Goal: Task Accomplishment & Management: Manage account settings

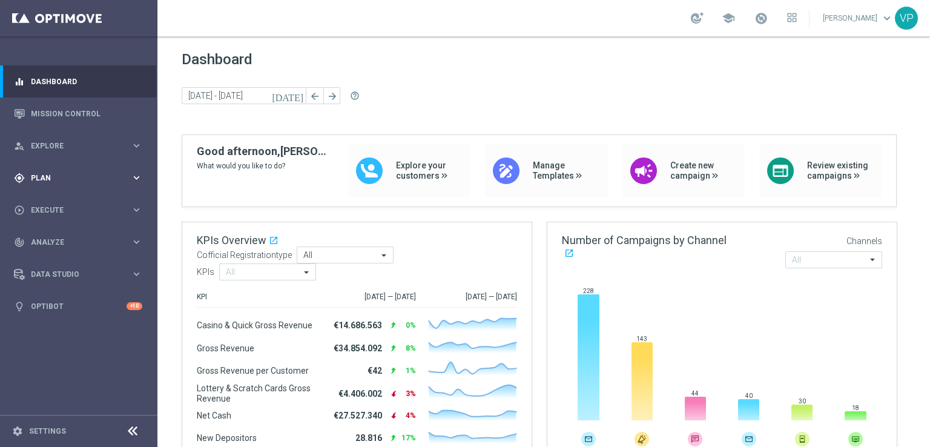
click at [80, 183] on div "gps_fixed Plan keyboard_arrow_right" at bounding box center [78, 178] width 156 height 32
click at [58, 242] on span "Templates" at bounding box center [75, 238] width 87 height 7
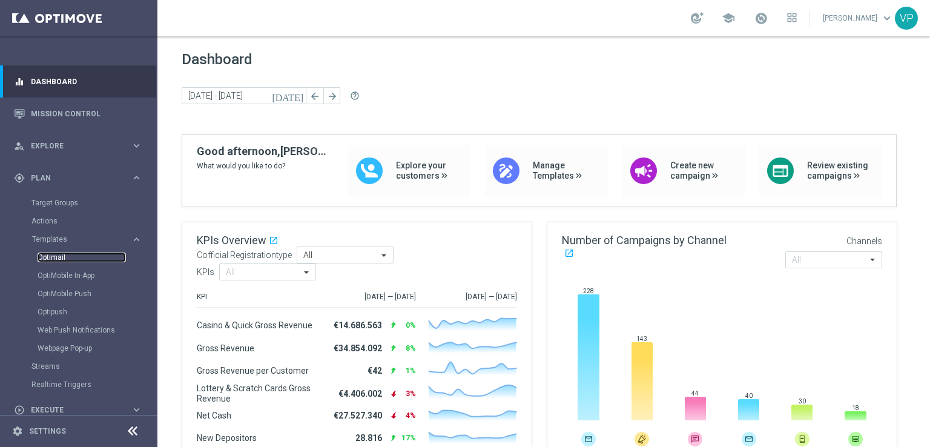
click at [61, 259] on link "Optimail" at bounding box center [82, 257] width 88 height 10
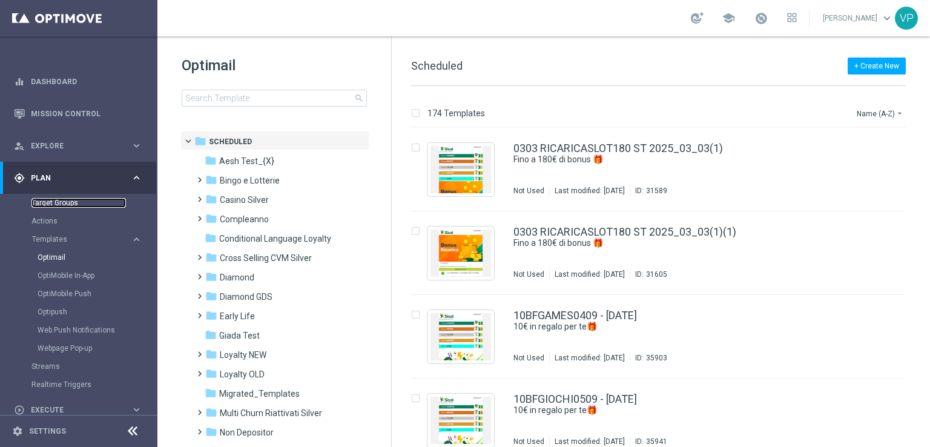
click at [58, 202] on link "Target Groups" at bounding box center [78, 203] width 94 height 10
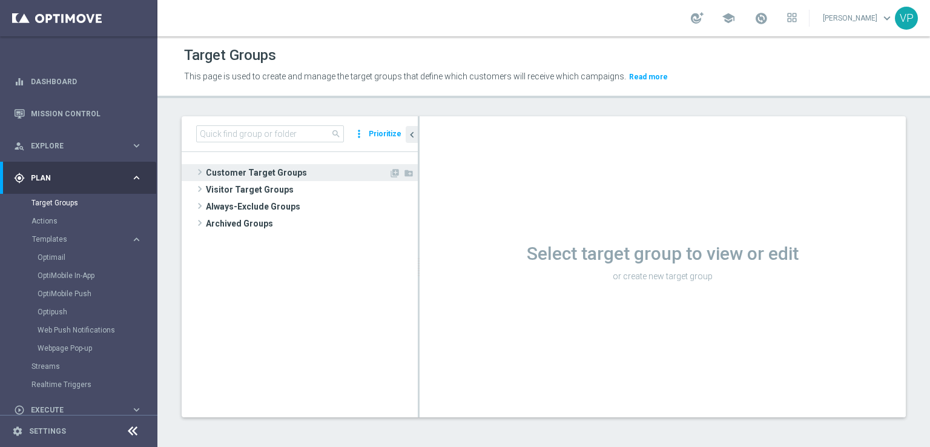
click at [271, 177] on span "Customer Target Groups" at bounding box center [297, 172] width 183 height 17
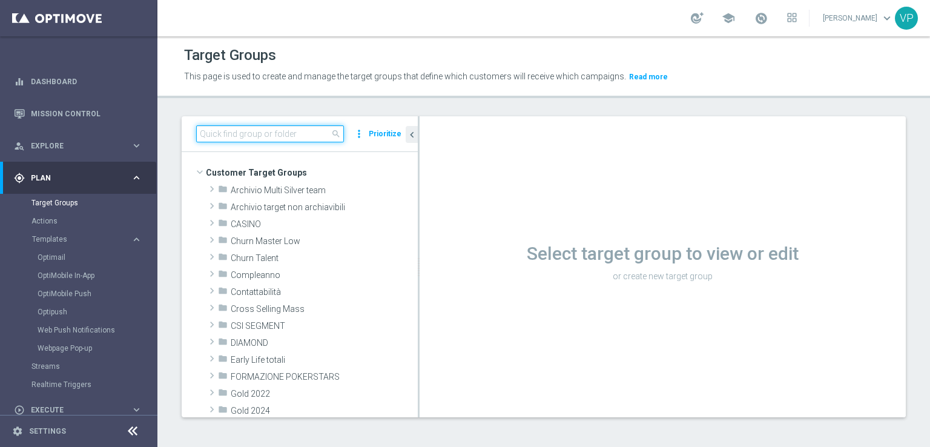
click at [312, 137] on input at bounding box center [270, 133] width 148 height 17
type input "ws"
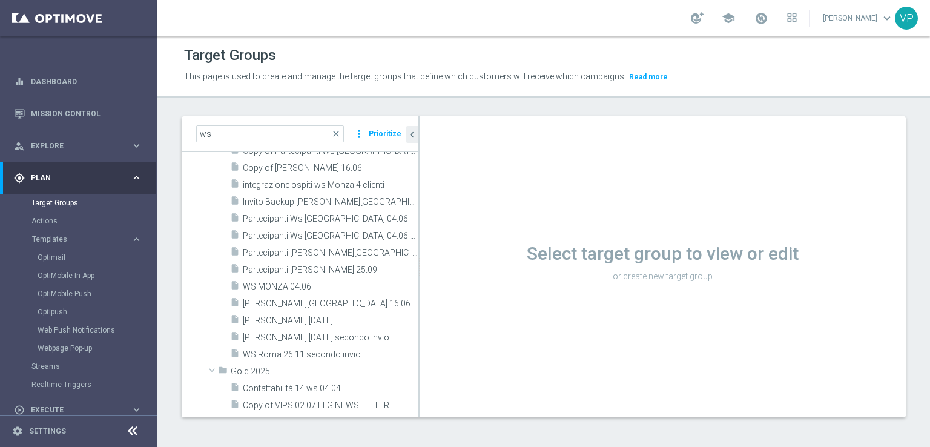
scroll to position [112, 0]
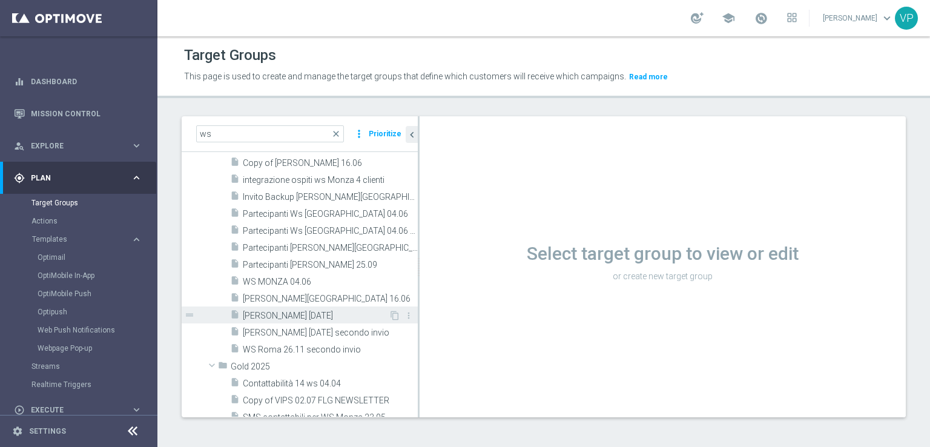
click at [344, 317] on span "[PERSON_NAME] [DATE]" at bounding box center [316, 316] width 146 height 10
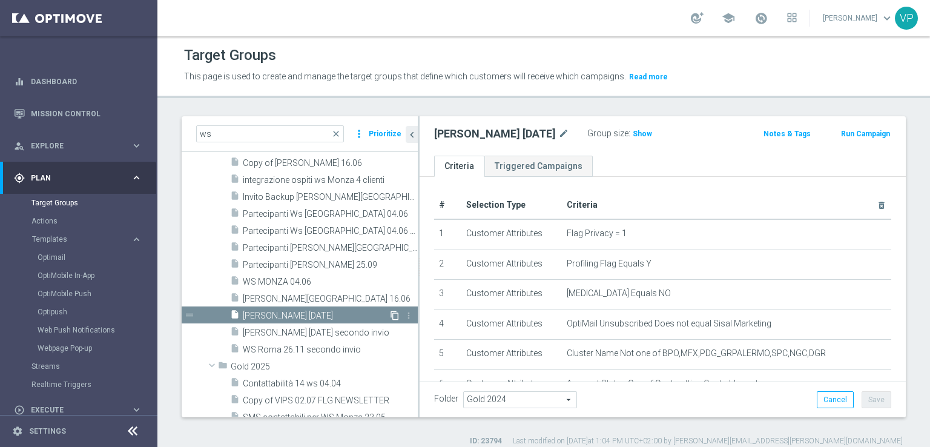
click at [390, 315] on icon "content_copy" at bounding box center [395, 316] width 10 height 10
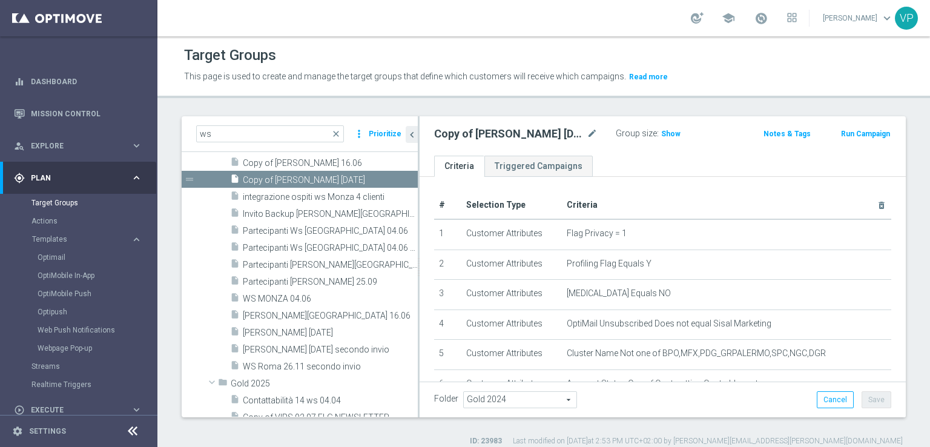
scroll to position [119, 0]
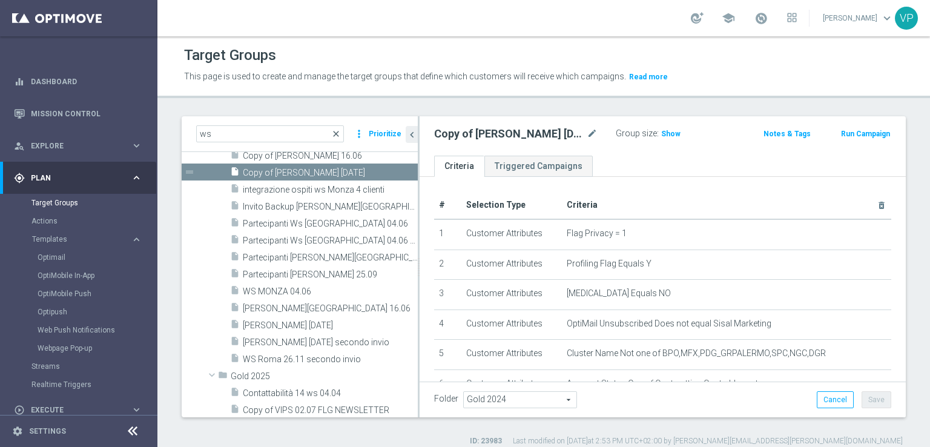
click at [339, 133] on span "close" at bounding box center [336, 134] width 10 height 10
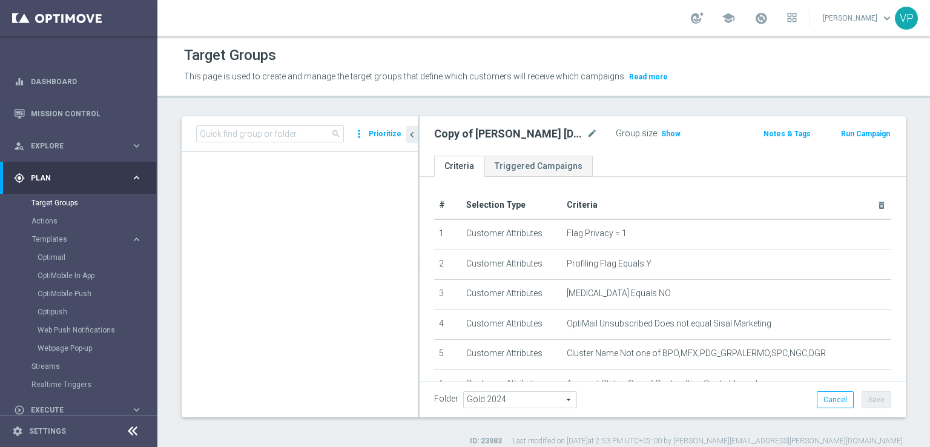
scroll to position [1048, 0]
click at [313, 136] on input at bounding box center [270, 133] width 148 height 17
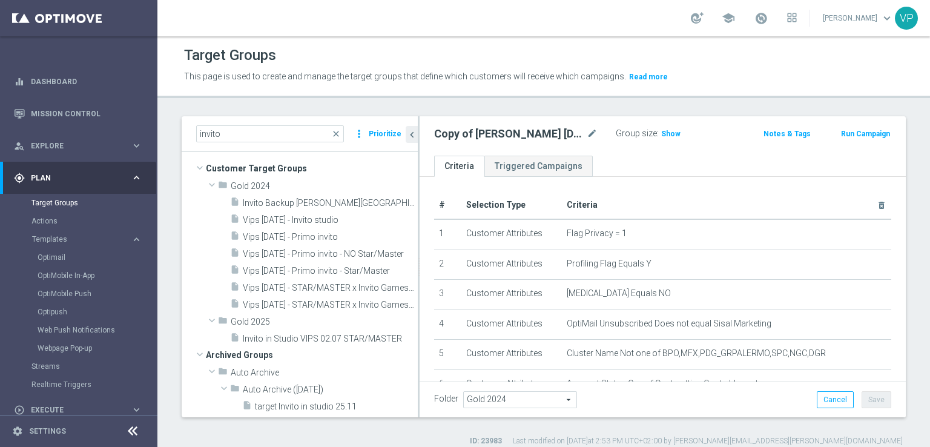
scroll to position [4, 0]
click at [298, 135] on input "invito" at bounding box center [270, 133] width 148 height 17
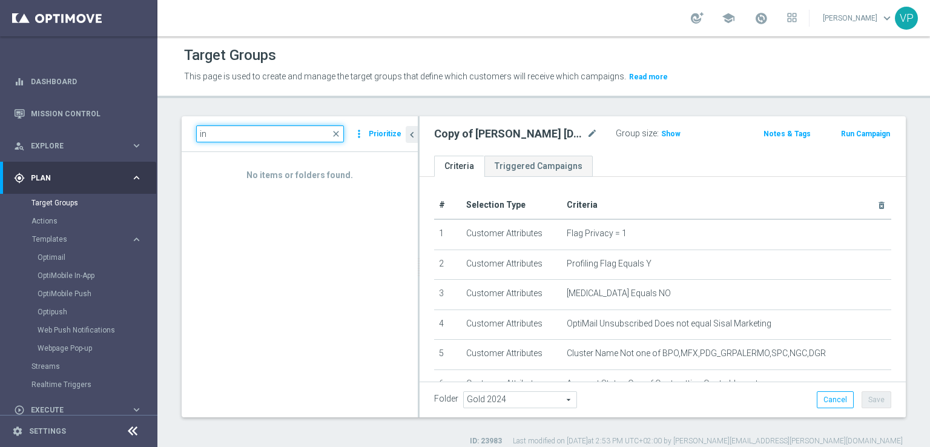
type input "i"
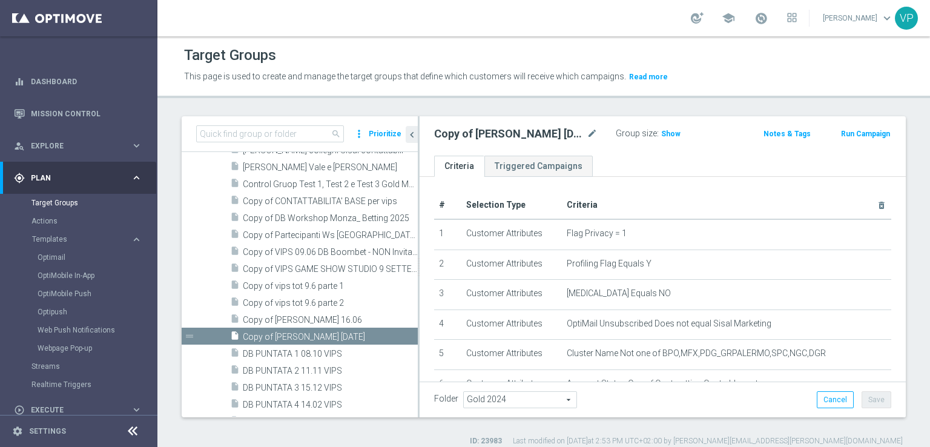
click at [65, 243] on button "Templates keyboard_arrow_right" at bounding box center [86, 239] width 111 height 10
click at [64, 251] on div "Streams" at bounding box center [93, 257] width 125 height 18
click at [62, 233] on accordion "Templates keyboard_arrow_right Optimail OptiMobile In-App OptiMobile Push Optip…" at bounding box center [93, 239] width 125 height 18
click at [61, 235] on button "Templates keyboard_arrow_right" at bounding box center [86, 239] width 111 height 10
click at [64, 257] on link "Optimail" at bounding box center [82, 257] width 88 height 10
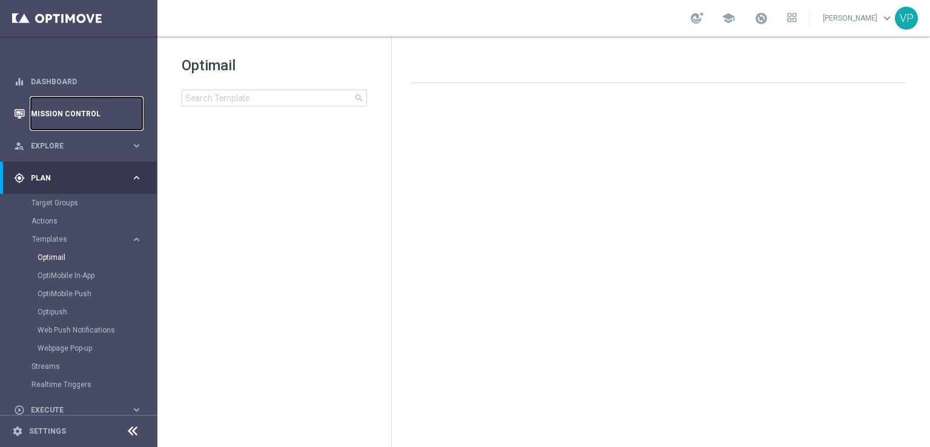
click at [74, 105] on link "Mission Control" at bounding box center [86, 113] width 111 height 32
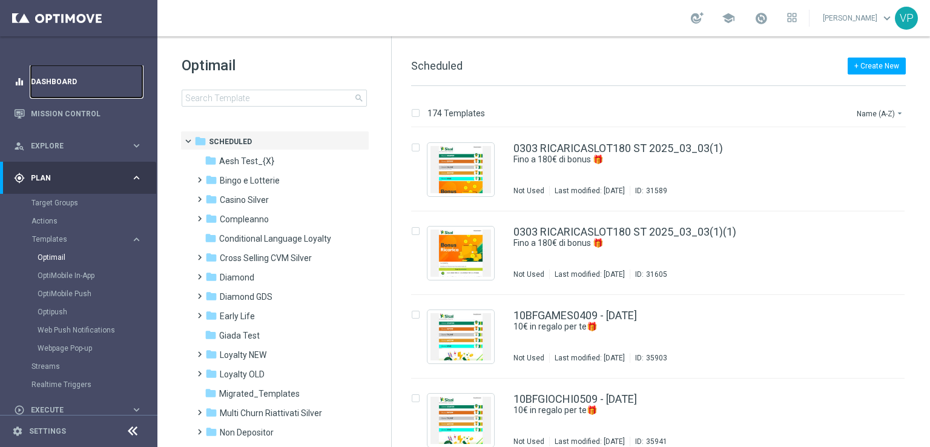
click at [79, 80] on link "Dashboard" at bounding box center [86, 81] width 111 height 32
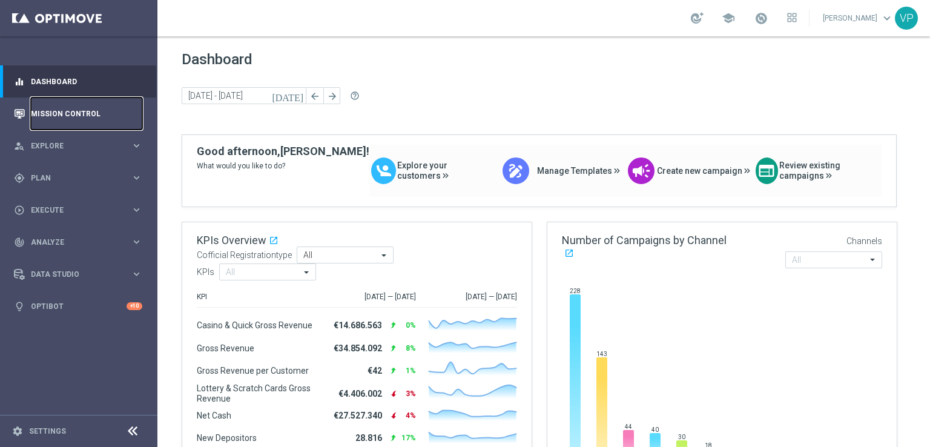
click at [76, 120] on link "Mission Control" at bounding box center [86, 113] width 111 height 32
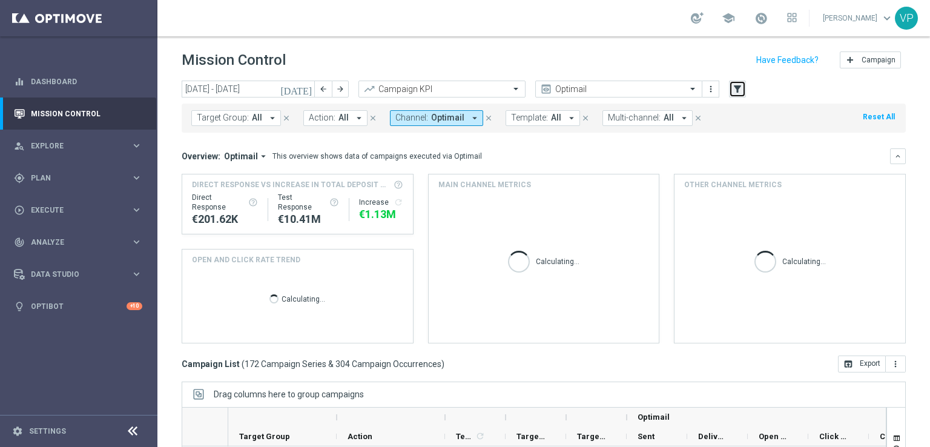
click at [742, 85] on icon "filter_alt" at bounding box center [737, 89] width 11 height 11
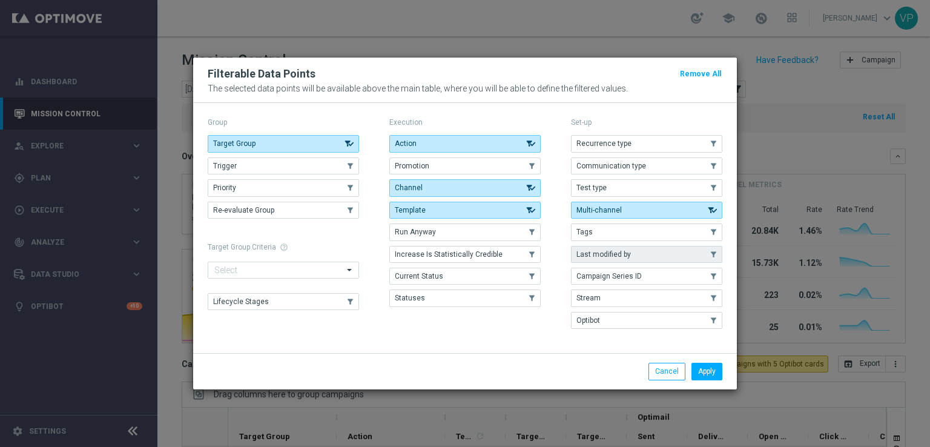
click at [670, 258] on button "Last modified by" at bounding box center [646, 254] width 151 height 17
click at [712, 369] on button "Apply" at bounding box center [706, 371] width 31 height 17
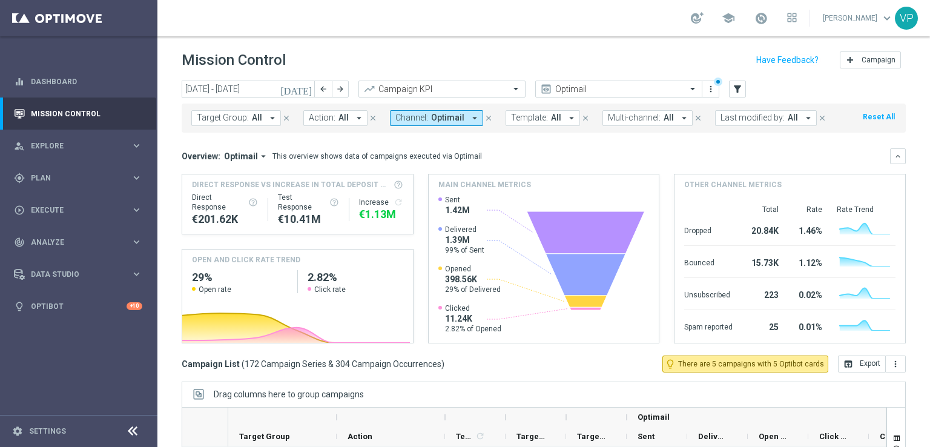
click at [803, 114] on icon "arrow_drop_down" at bounding box center [808, 118] width 11 height 11
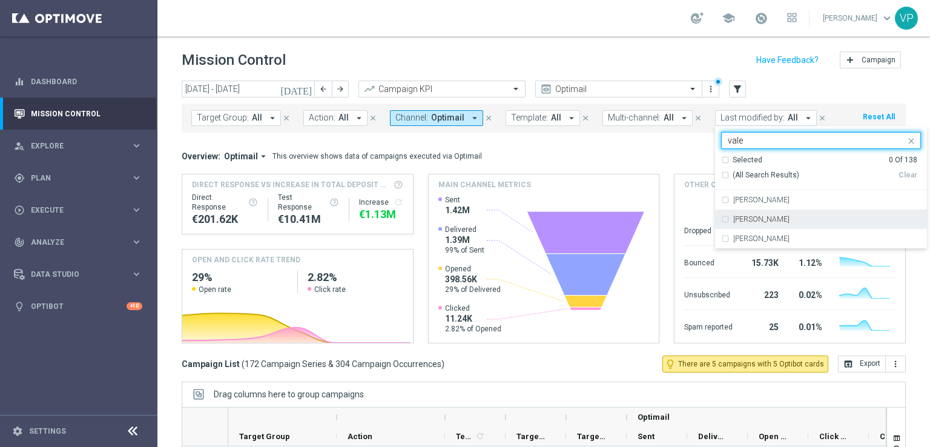
click at [782, 222] on div "[PERSON_NAME]" at bounding box center [827, 219] width 188 height 7
type input "vale"
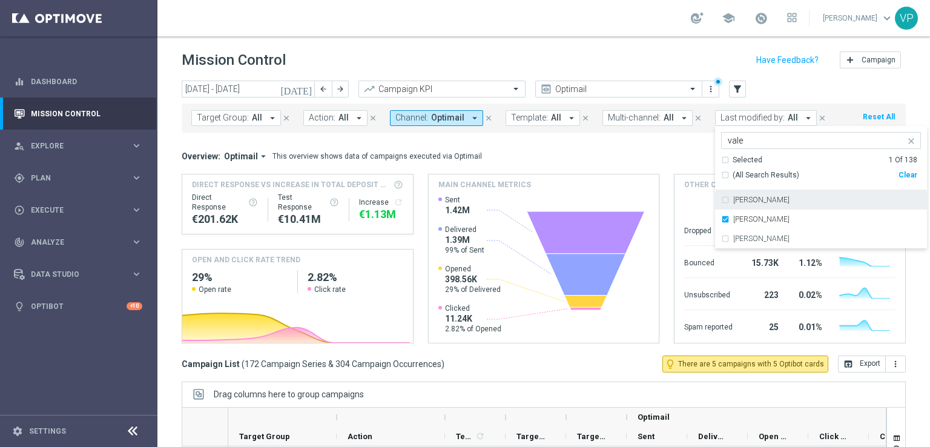
click at [627, 143] on mini-dashboard "Overview: Optimail arrow_drop_down This overview shows data of campaigns execut…" at bounding box center [544, 244] width 724 height 223
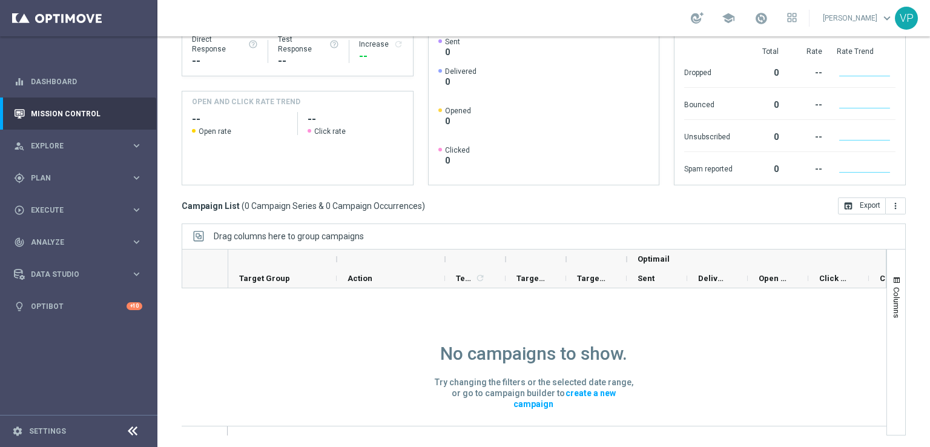
drag, startPoint x: 872, startPoint y: 286, endPoint x: 929, endPoint y: 156, distance: 142.8
click at [929, 156] on div "Mission Control add Campaign [DATE] [DATE] - [DATE] arrow_back arrow_forward Ca…" at bounding box center [543, 241] width 772 height 410
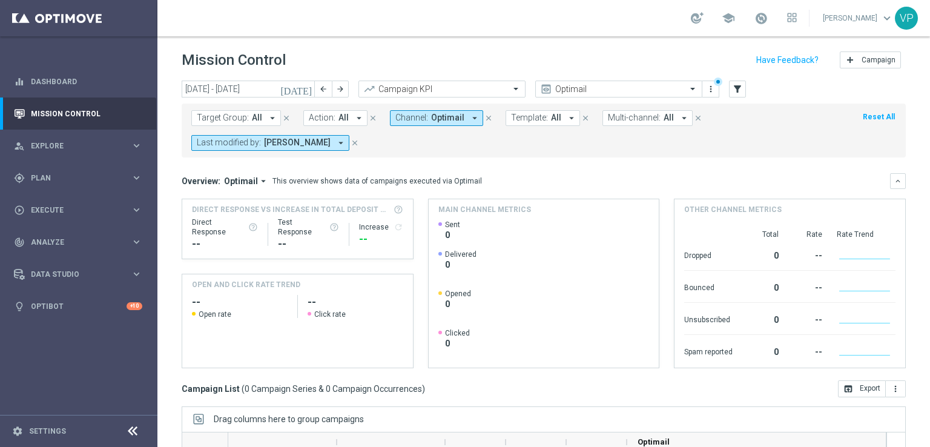
click at [307, 86] on icon "[DATE]" at bounding box center [296, 89] width 33 height 11
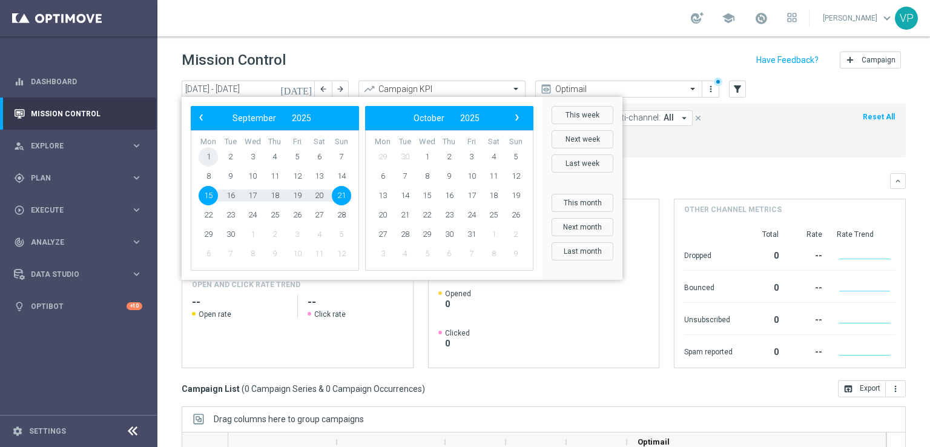
click at [210, 158] on span "1" at bounding box center [208, 156] width 19 height 19
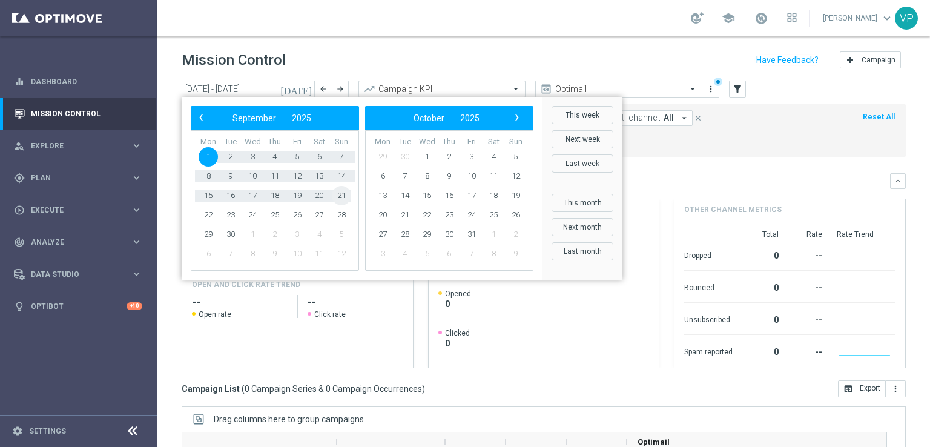
click at [341, 197] on span "21" at bounding box center [341, 195] width 19 height 19
type input "[DATE] - [DATE]"
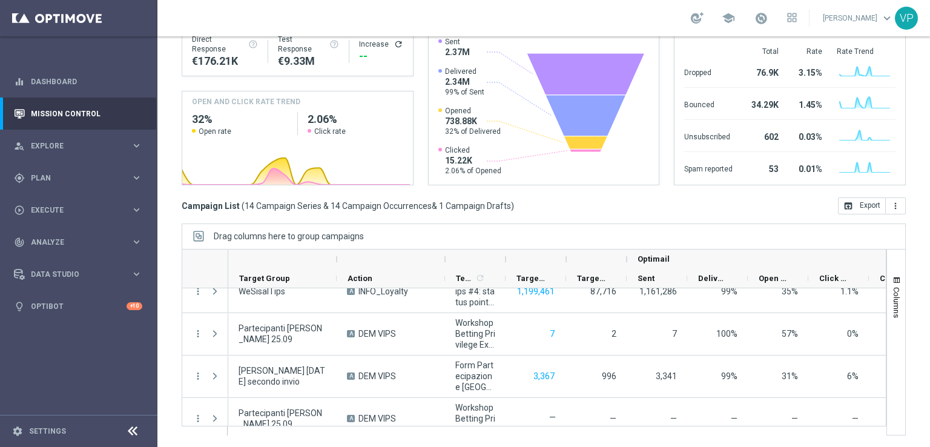
scroll to position [498, 0]
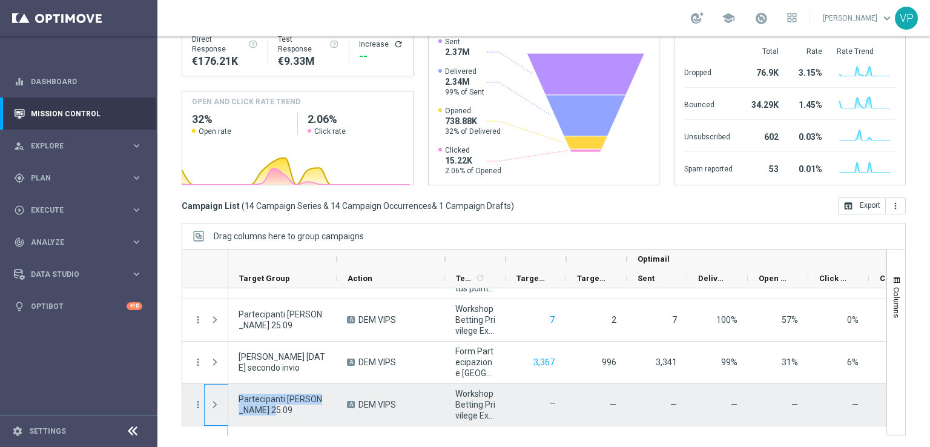
drag, startPoint x: 278, startPoint y: 408, endPoint x: 222, endPoint y: 397, distance: 57.3
click at [222, 397] on div "more_vert more_vert more_vert more_vert more_vert more_vert more_vert" at bounding box center [534, 357] width 705 height 138
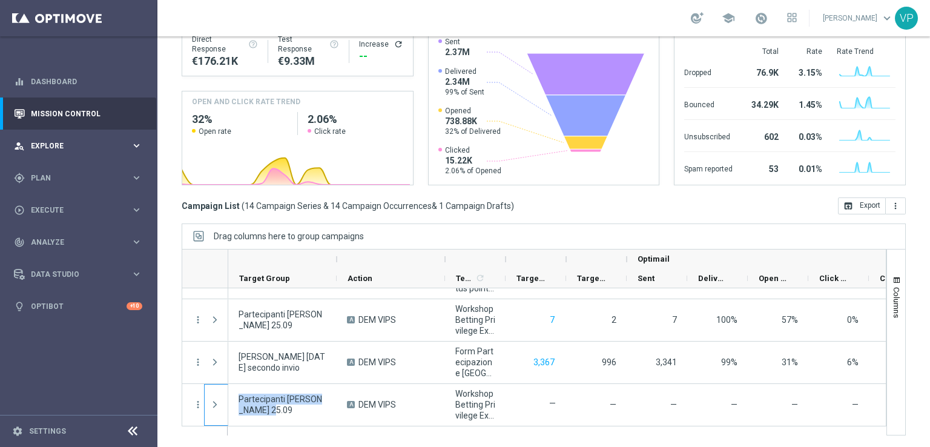
click at [50, 153] on div "person_search Explore keyboard_arrow_right" at bounding box center [78, 146] width 156 height 32
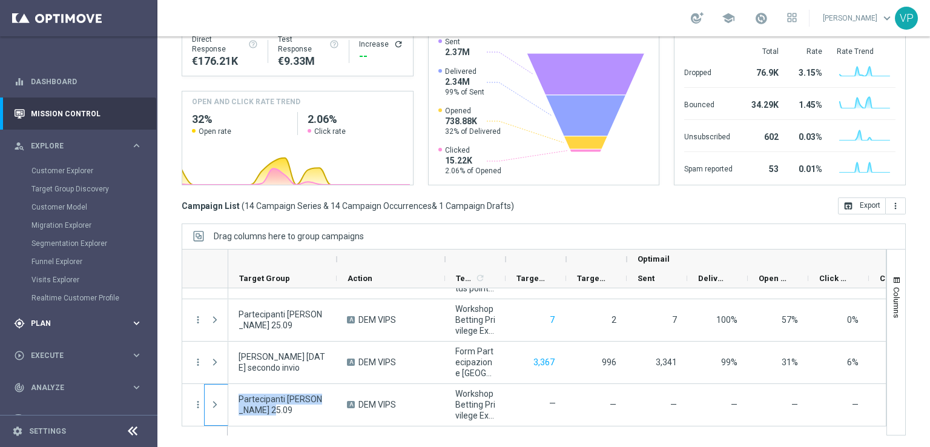
click at [90, 323] on span "Plan" at bounding box center [81, 323] width 100 height 7
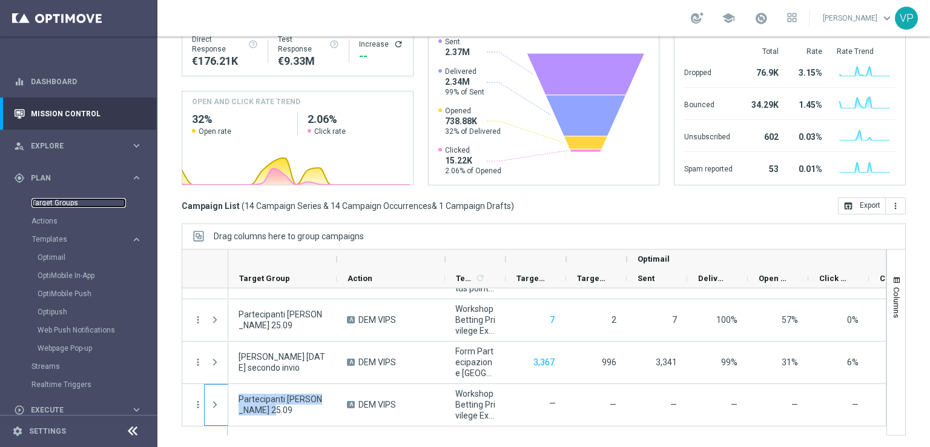
click at [73, 206] on link "Target Groups" at bounding box center [78, 203] width 94 height 10
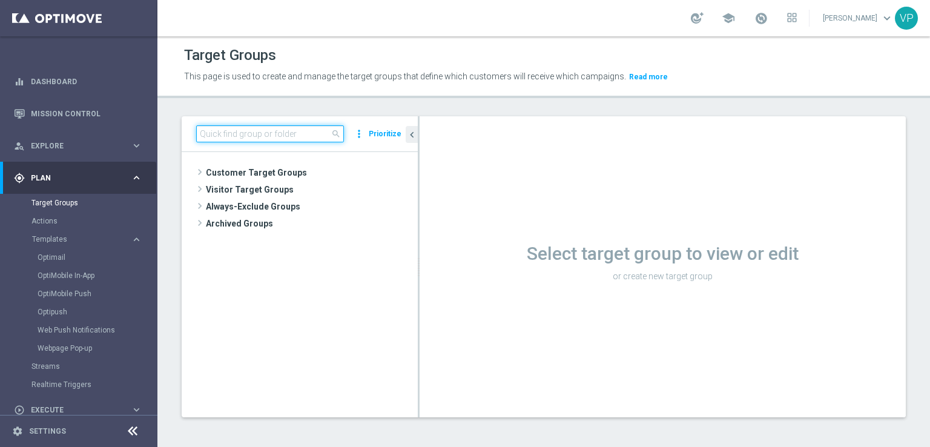
click at [251, 138] on input at bounding box center [270, 133] width 148 height 17
paste input "Partecipanti [PERSON_NAME] 25.09"
click at [272, 114] on div "Target Groups This page is used to create and manage the target groups that def…" at bounding box center [543, 241] width 772 height 410
click at [280, 125] on input "Partecipanti [PERSON_NAME] 25.09" at bounding box center [270, 133] width 148 height 17
click at [217, 126] on input "Partecipanti [PERSON_NAME] 25.09" at bounding box center [270, 133] width 148 height 17
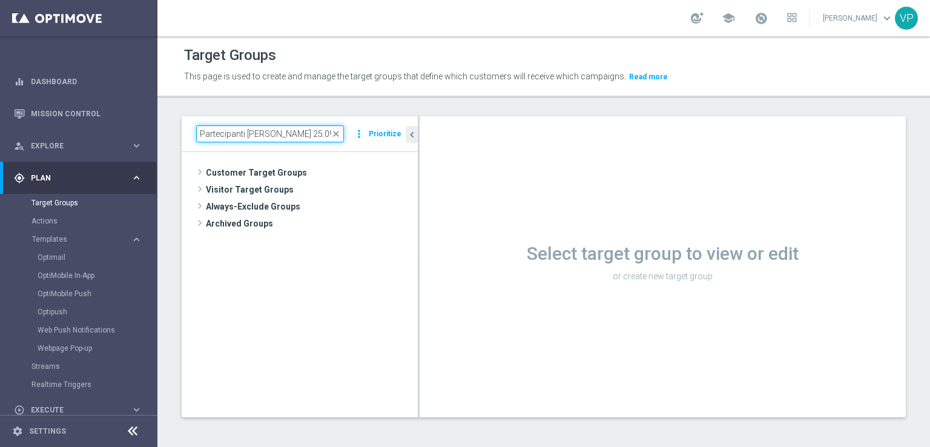
type input "Partecipanti [PERSON_NAME] 25.09"
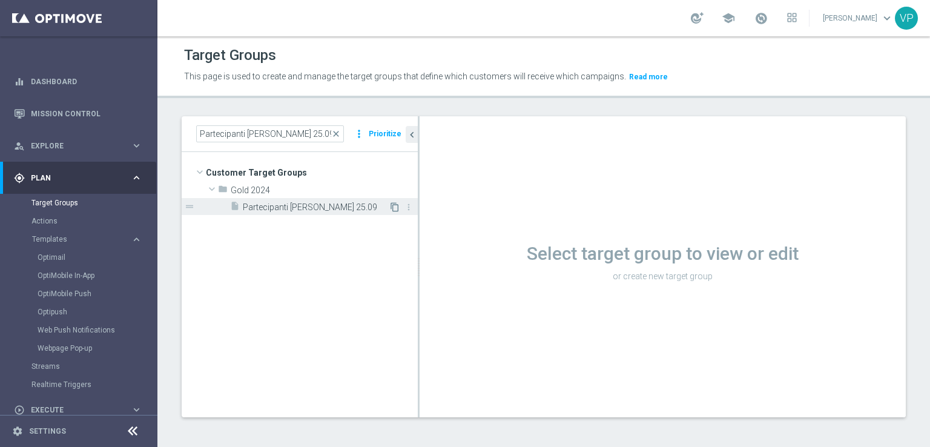
click at [392, 206] on icon "content_copy" at bounding box center [395, 207] width 10 height 10
click at [298, 205] on span "Partecipanti [PERSON_NAME] 25.09" at bounding box center [316, 207] width 146 height 10
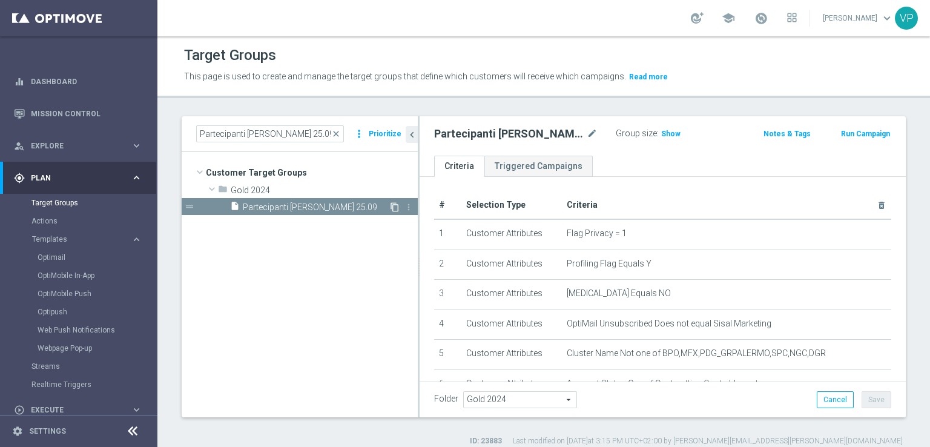
click at [393, 209] on icon "content_copy" at bounding box center [395, 207] width 10 height 10
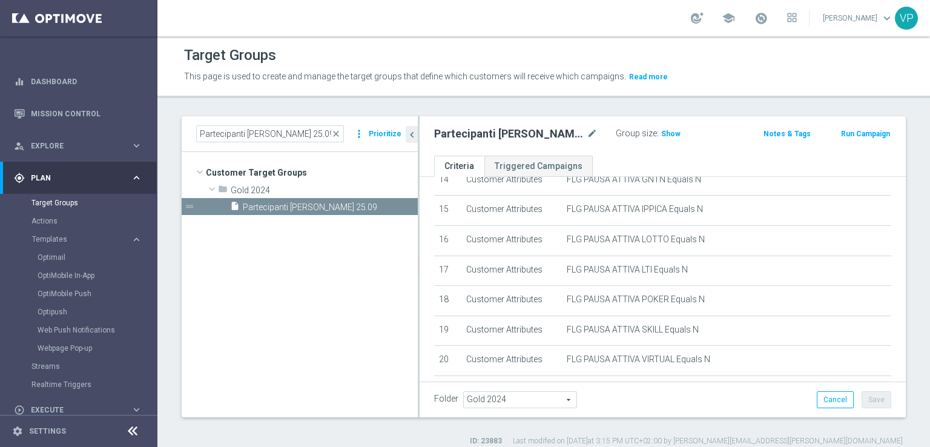
scroll to position [576, 0]
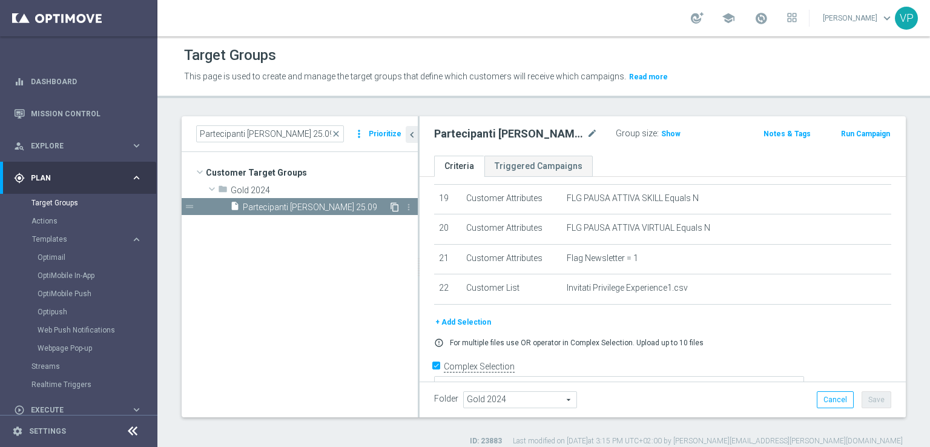
click at [393, 205] on icon "content_copy" at bounding box center [395, 207] width 10 height 10
click at [390, 206] on icon "content_copy" at bounding box center [395, 207] width 10 height 10
click at [408, 206] on icon "more_vert" at bounding box center [409, 207] width 10 height 10
click at [304, 277] on tree-viewport "Customer Target Groups library_add create_new_folder folder" at bounding box center [300, 284] width 236 height 265
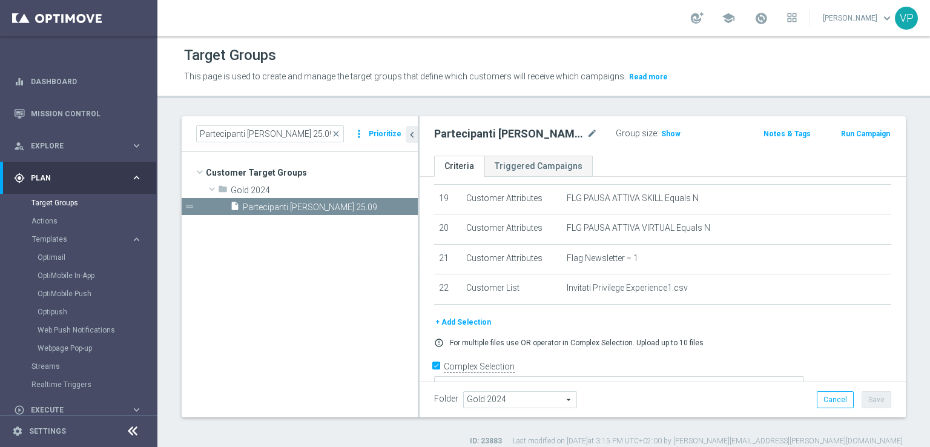
click at [304, 277] on tree-viewport "Customer Target Groups library_add create_new_folder folder" at bounding box center [300, 284] width 236 height 265
click at [318, 211] on span "Partecipanti [PERSON_NAME] 25.09" at bounding box center [316, 207] width 146 height 10
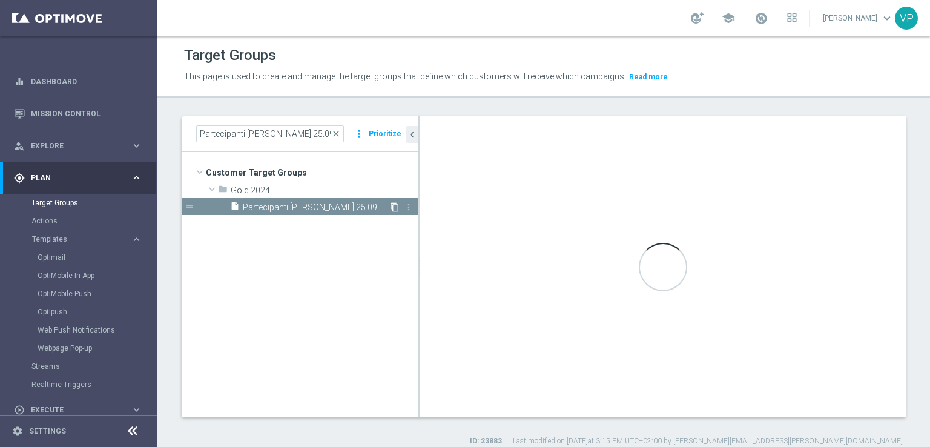
click at [396, 206] on icon "content_copy" at bounding box center [395, 207] width 10 height 10
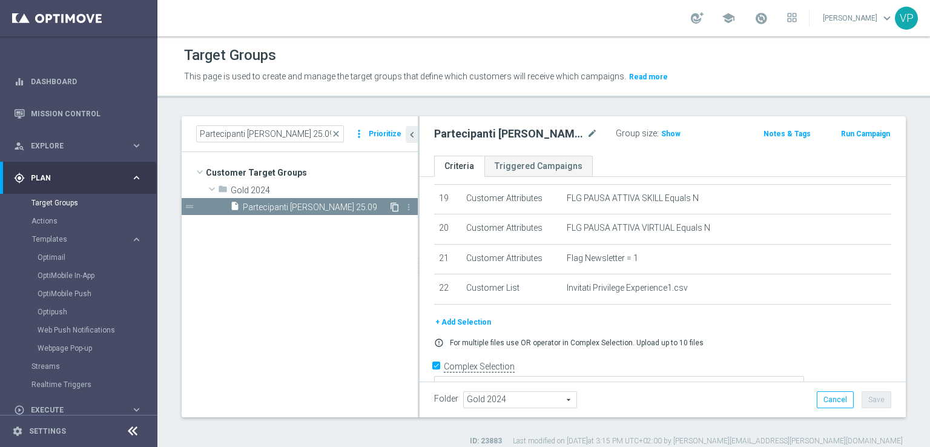
click at [395, 207] on icon "content_copy" at bounding box center [395, 207] width 10 height 10
click at [392, 204] on icon "content_copy" at bounding box center [395, 207] width 10 height 10
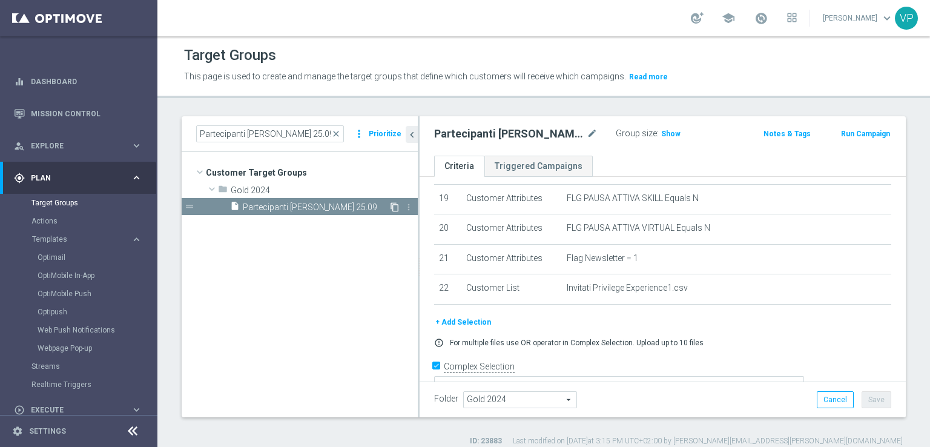
click at [392, 204] on icon "content_copy" at bounding box center [395, 207] width 10 height 10
click at [371, 245] on tree-viewport "Customer Target Groups library_add create_new_folder folder" at bounding box center [300, 284] width 236 height 265
click at [390, 208] on icon "content_copy" at bounding box center [395, 207] width 10 height 10
click at [396, 207] on icon "content_copy" at bounding box center [395, 207] width 10 height 10
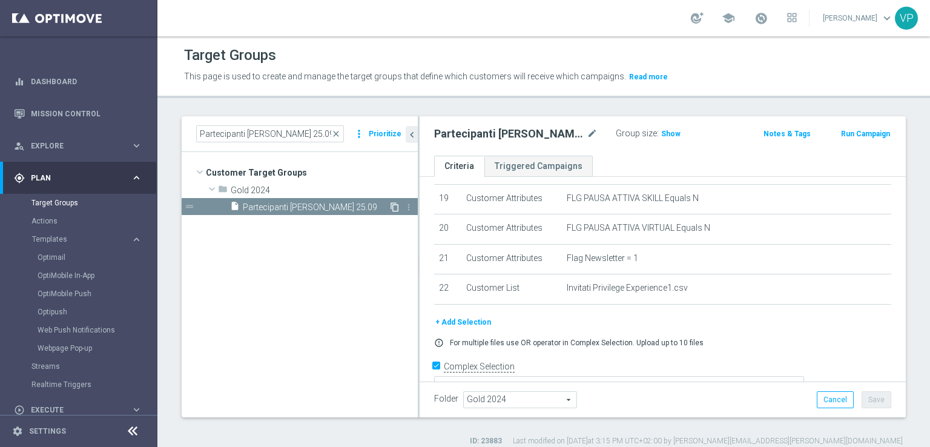
click at [396, 207] on icon "content_copy" at bounding box center [395, 207] width 10 height 10
click at [356, 282] on tree-viewport "Customer Target Groups library_add create_new_folder folder" at bounding box center [300, 284] width 236 height 265
click at [291, 189] on span "Gold 2024" at bounding box center [296, 190] width 130 height 10
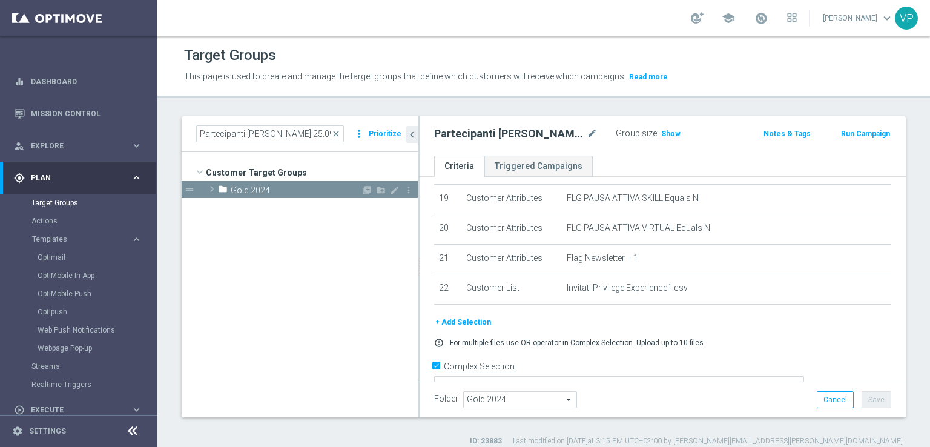
click at [291, 189] on span "Gold 2024" at bounding box center [296, 190] width 130 height 10
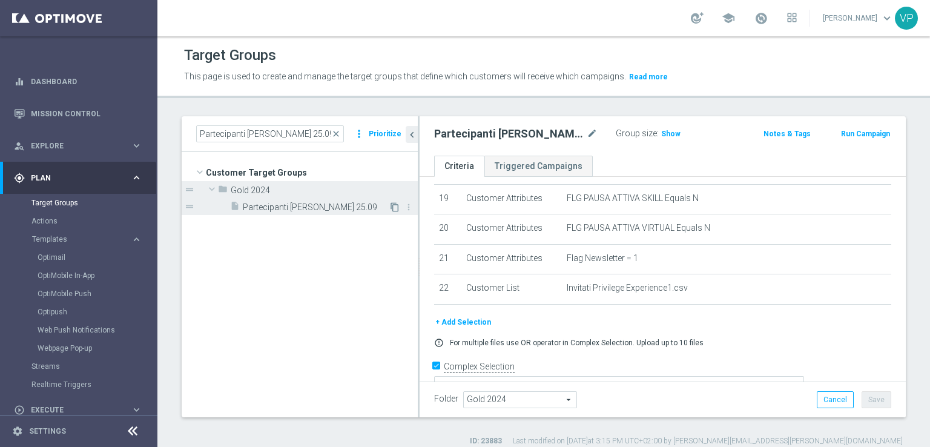
click at [393, 204] on icon "content_copy" at bounding box center [395, 207] width 10 height 10
click at [395, 204] on icon "content_copy" at bounding box center [395, 207] width 10 height 10
click at [394, 204] on icon "content_copy" at bounding box center [395, 207] width 10 height 10
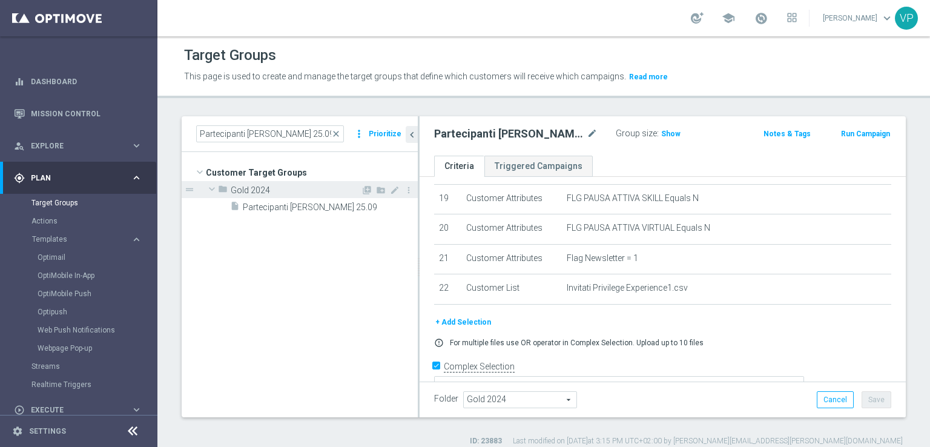
click at [372, 197] on div "library_add create_new_folder mode_edit more_vert" at bounding box center [388, 191] width 54 height 13
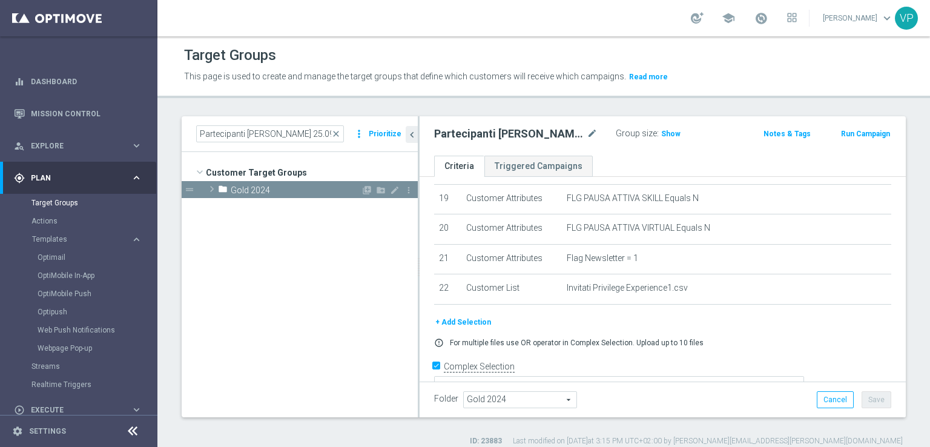
click at [209, 191] on span at bounding box center [212, 189] width 12 height 15
click at [296, 211] on span "Partecipanti [PERSON_NAME] 25.09" at bounding box center [316, 207] width 146 height 10
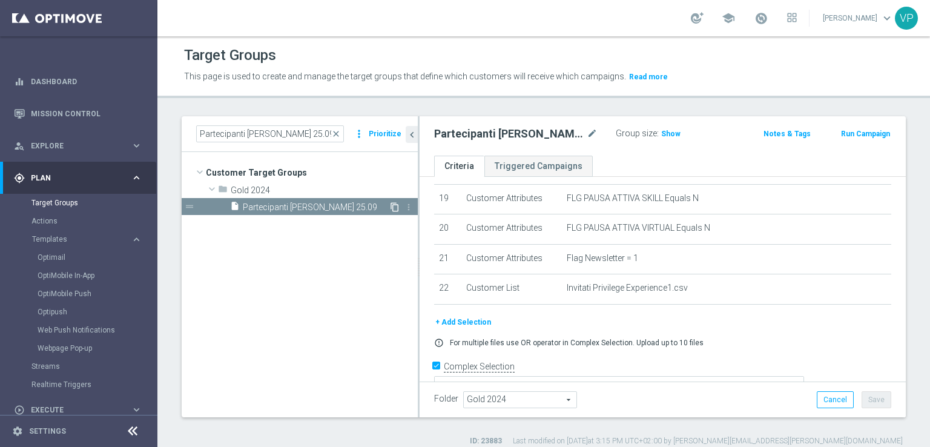
click at [392, 209] on icon "content_copy" at bounding box center [395, 207] width 10 height 10
click at [412, 206] on icon "more_vert" at bounding box center [409, 207] width 10 height 10
click at [392, 203] on icon "content_copy" at bounding box center [395, 207] width 10 height 10
click at [390, 203] on icon "content_copy" at bounding box center [395, 207] width 10 height 10
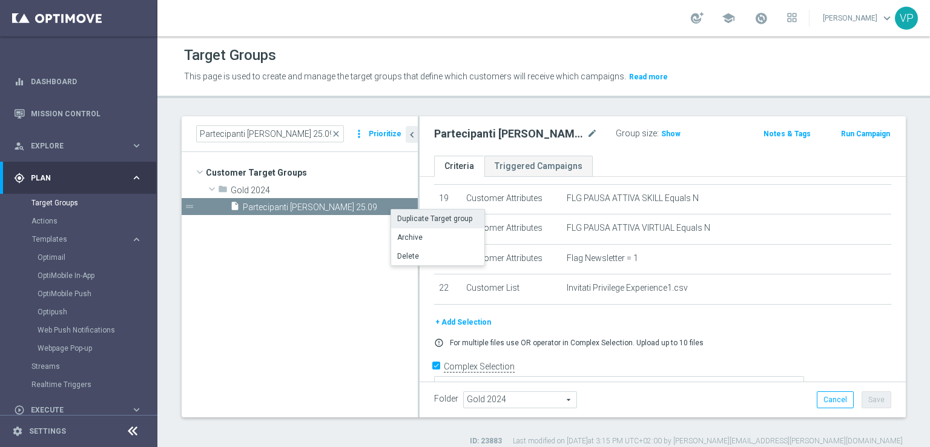
click at [400, 216] on li "Duplicate Target group" at bounding box center [437, 218] width 93 height 19
click at [188, 206] on icon "drag_handle" at bounding box center [189, 206] width 11 height 11
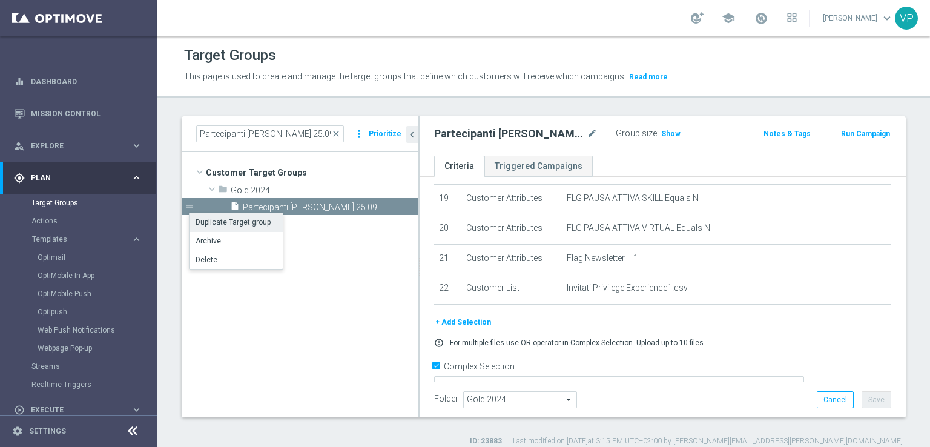
click at [228, 226] on li "Duplicate Target group" at bounding box center [235, 222] width 93 height 19
click at [323, 326] on tree-viewport "Customer Target Groups library_add create_new_folder folder" at bounding box center [300, 284] width 236 height 265
click at [341, 135] on span "close" at bounding box center [336, 134] width 10 height 10
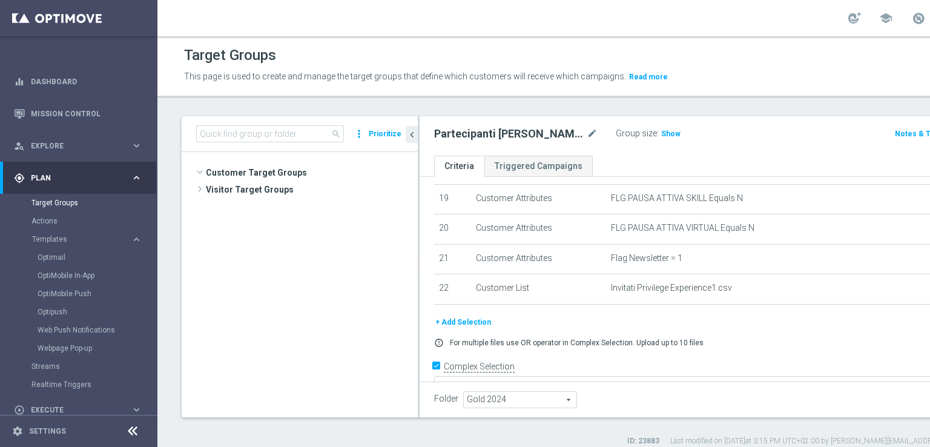
scroll to position [4526, 0]
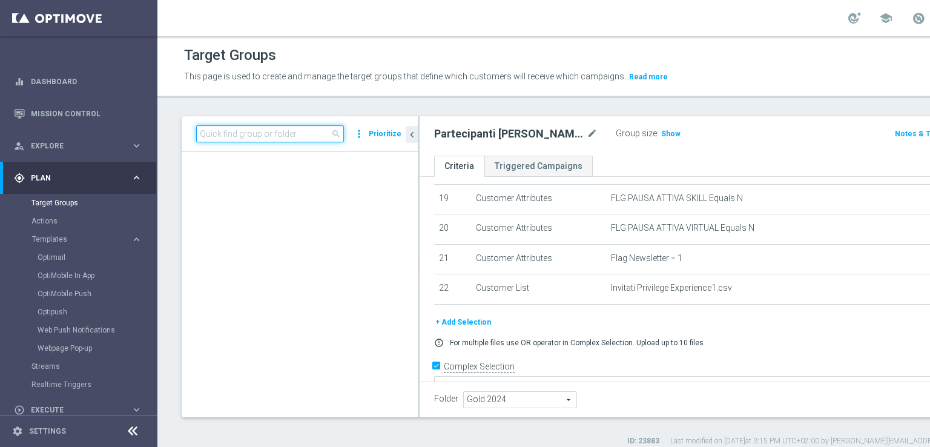
click at [324, 134] on input at bounding box center [270, 133] width 148 height 17
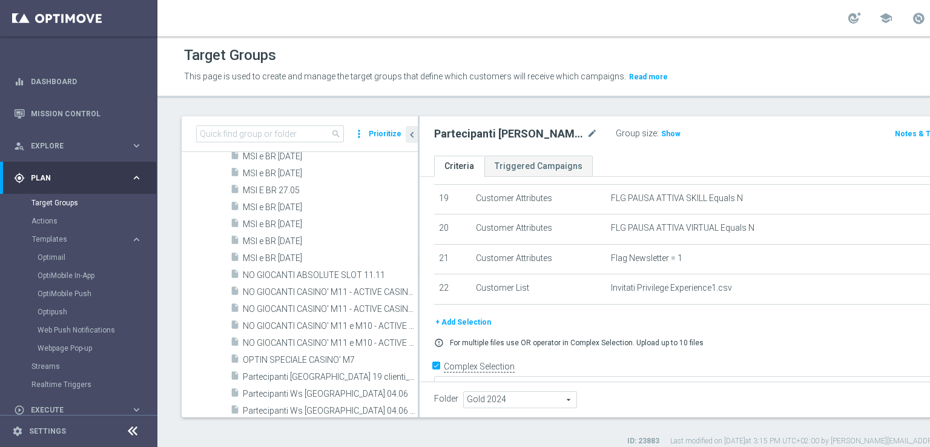
scroll to position [4592, 0]
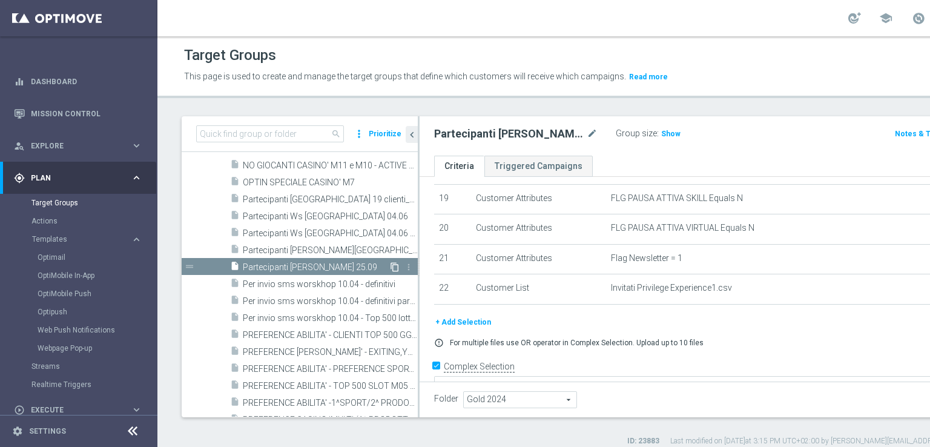
click at [390, 265] on icon "content_copy" at bounding box center [395, 267] width 10 height 10
click at [319, 263] on span "Partecipanti [PERSON_NAME] 25.09" at bounding box center [316, 267] width 146 height 10
click at [390, 263] on icon "content_copy" at bounding box center [395, 267] width 10 height 10
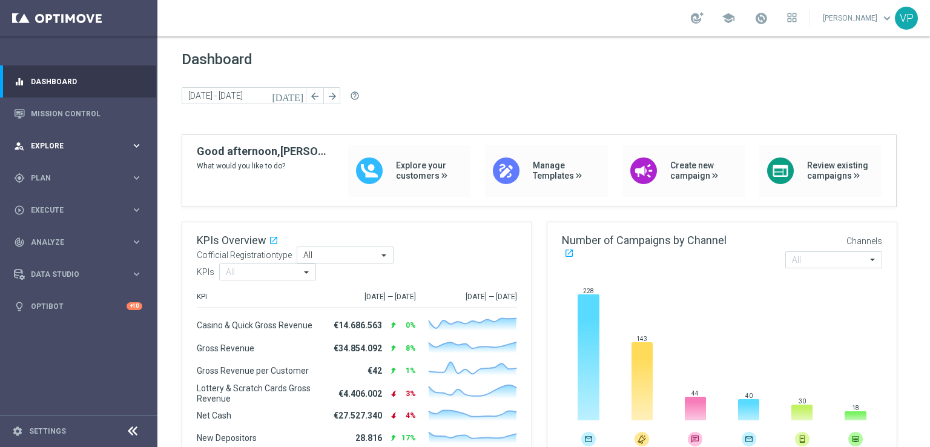
click at [67, 154] on div "person_search Explore keyboard_arrow_right" at bounding box center [78, 146] width 156 height 32
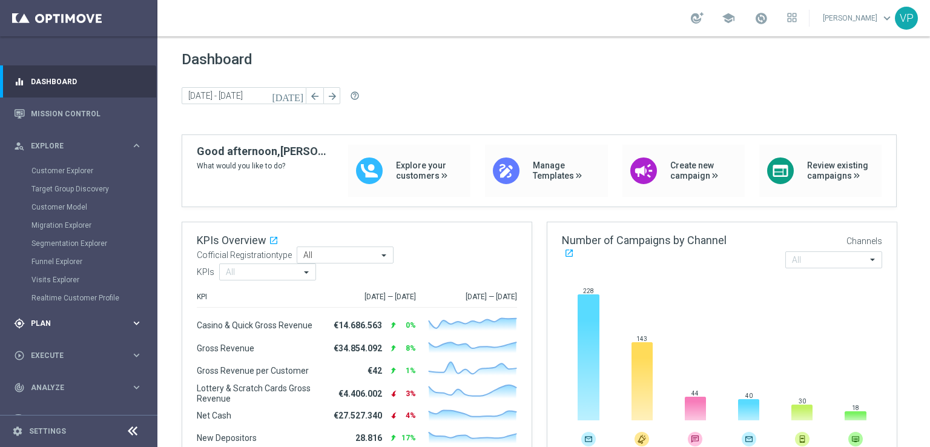
click at [65, 324] on span "Plan" at bounding box center [81, 323] width 100 height 7
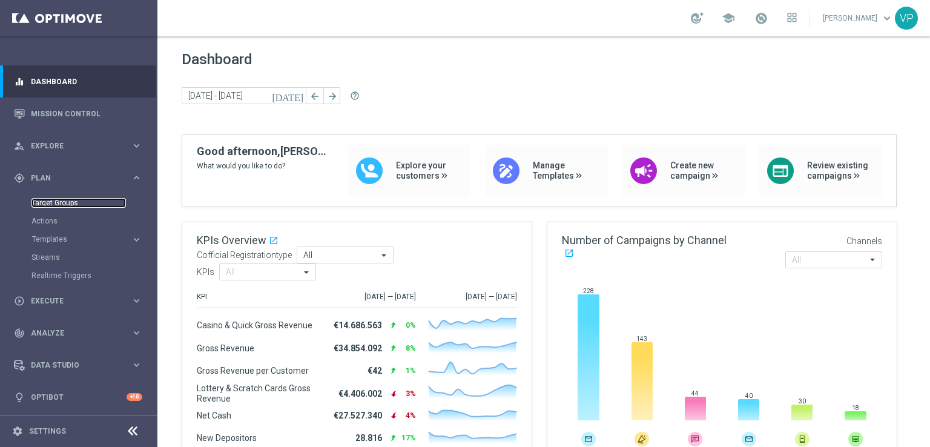
click at [61, 202] on link "Target Groups" at bounding box center [78, 203] width 94 height 10
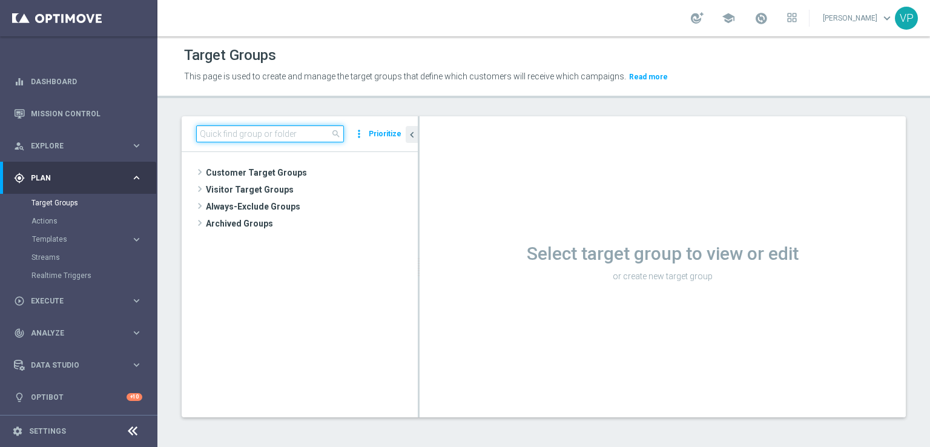
click at [254, 127] on input at bounding box center [270, 133] width 148 height 17
paste input "Partecipanti [PERSON_NAME] 25.09"
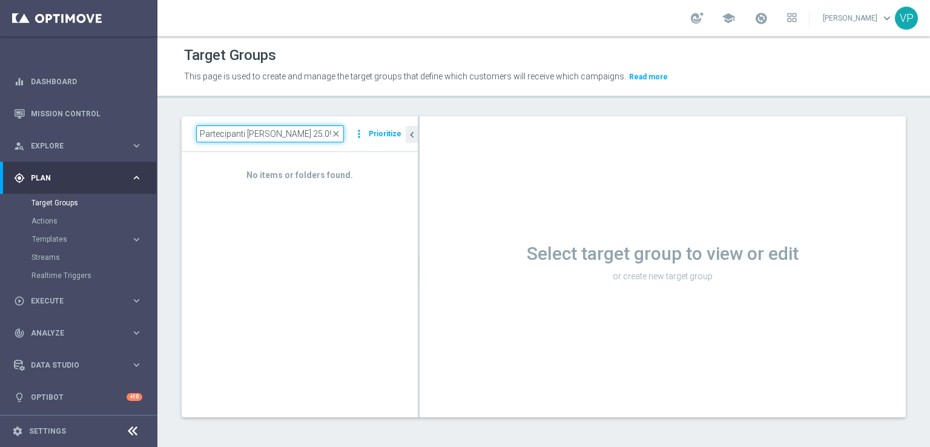
click at [218, 134] on input "Partecipanti [PERSON_NAME] 25.09" at bounding box center [270, 133] width 148 height 17
type input "Partecipanti [PERSON_NAME] 25.09"
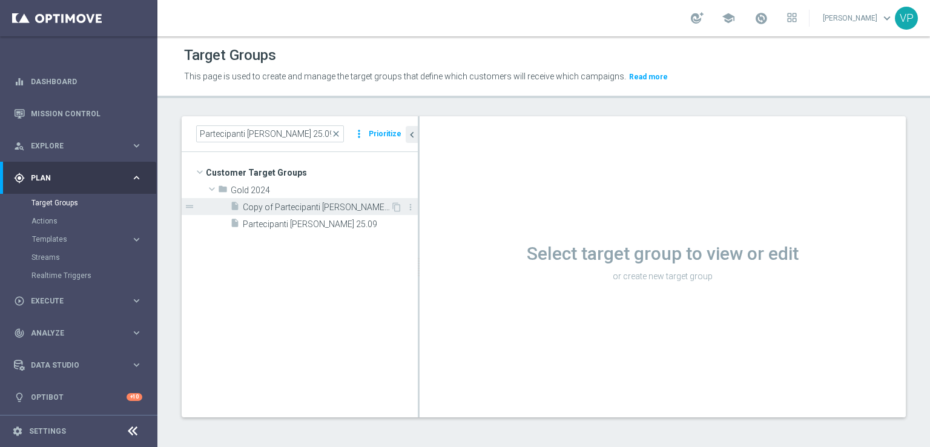
click at [362, 200] on div "insert_drive_file Copy of Partecipanti WS Puglia 25.09" at bounding box center [310, 206] width 160 height 17
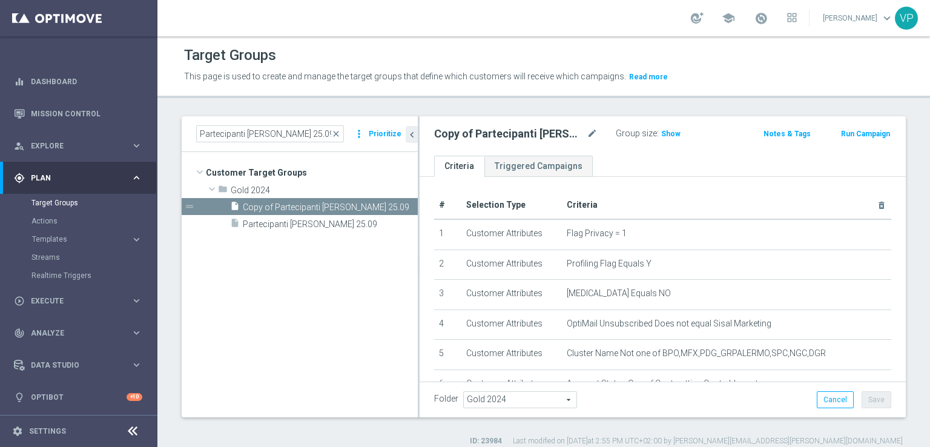
click at [530, 139] on h2 "Copy of Partecipanti WS Puglia 25.09" at bounding box center [509, 134] width 150 height 15
click at [587, 133] on icon "mode_edit" at bounding box center [592, 134] width 11 height 15
click at [467, 134] on input "Copy of Partecipanti WS Puglia 25.09" at bounding box center [515, 135] width 163 height 17
click at [498, 133] on input "Partecipanti [PERSON_NAME] 25.09" at bounding box center [515, 135] width 163 height 17
type input "Partecipanti WS 2 Puglia 25.09"
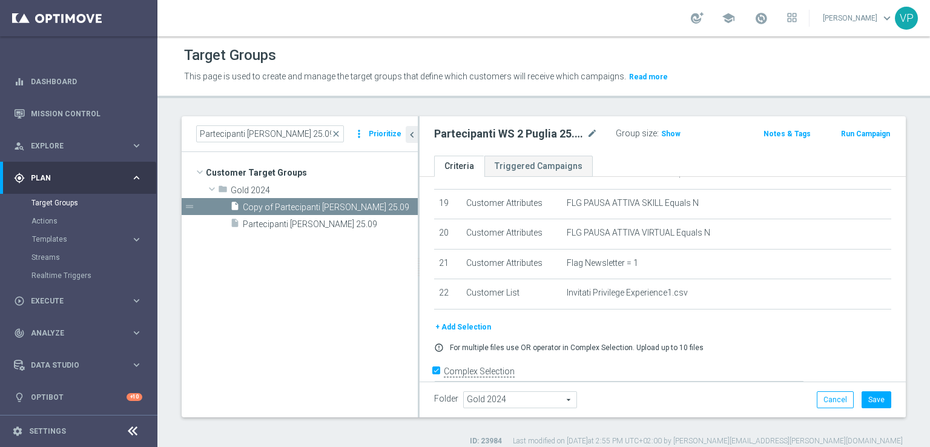
scroll to position [576, 0]
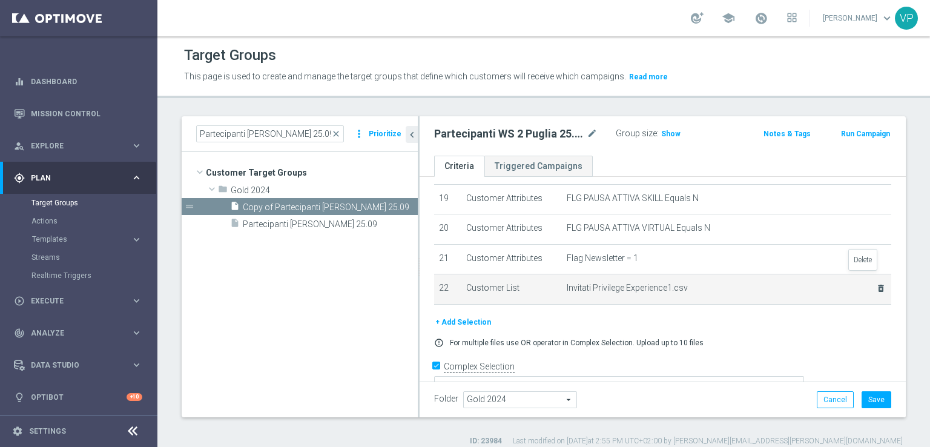
click at [876, 283] on icon "delete_forever" at bounding box center [881, 288] width 10 height 10
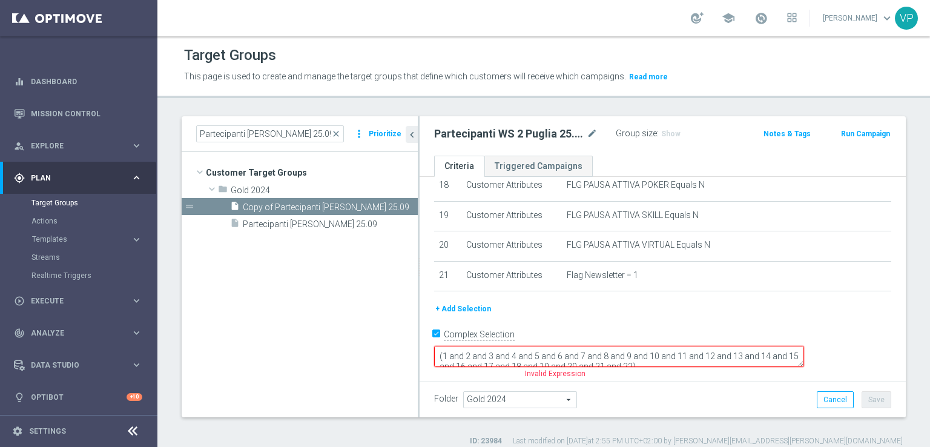
scroll to position [528, 0]
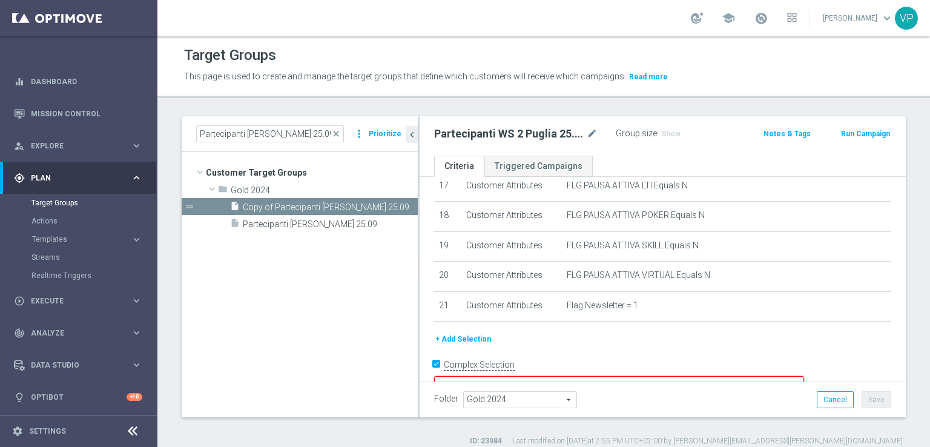
click at [471, 332] on button "+ Add Selection" at bounding box center [463, 338] width 58 height 13
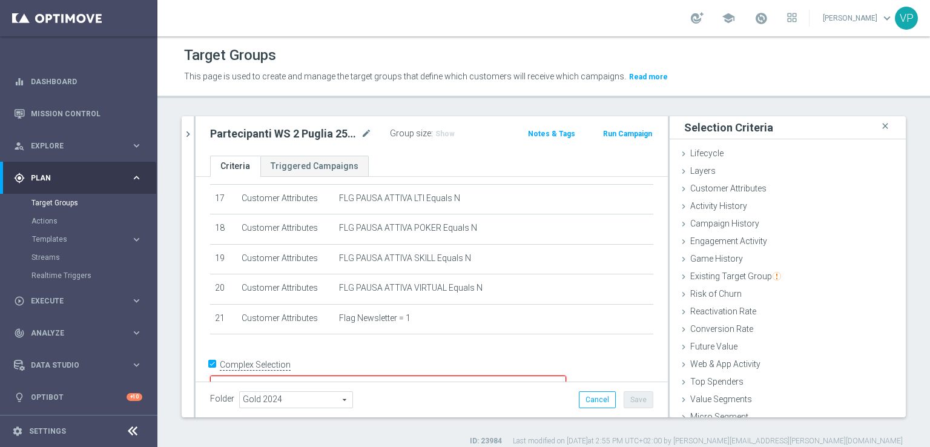
scroll to position [27, 0]
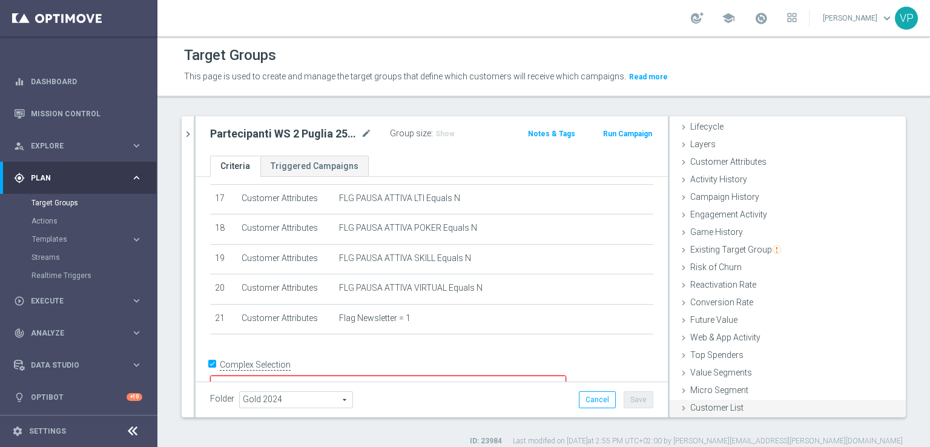
click at [705, 411] on span "Customer List" at bounding box center [716, 408] width 53 height 10
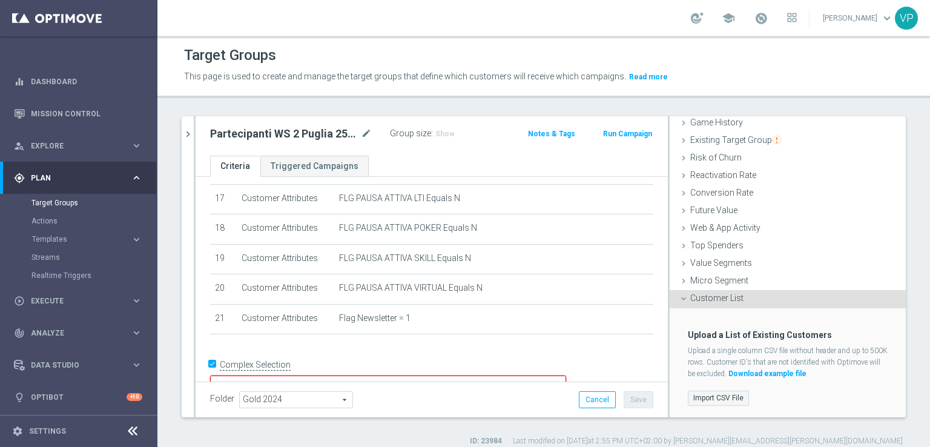
click at [722, 400] on label "Import CSV File" at bounding box center [718, 397] width 61 height 15
click at [0, 0] on input "Import CSV File" at bounding box center [0, 0] width 0 height 0
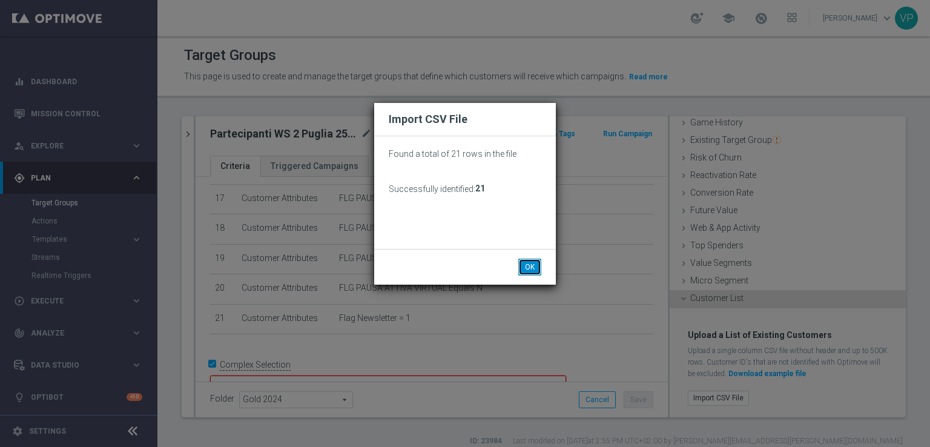
click at [540, 272] on button "OK" at bounding box center [529, 266] width 23 height 17
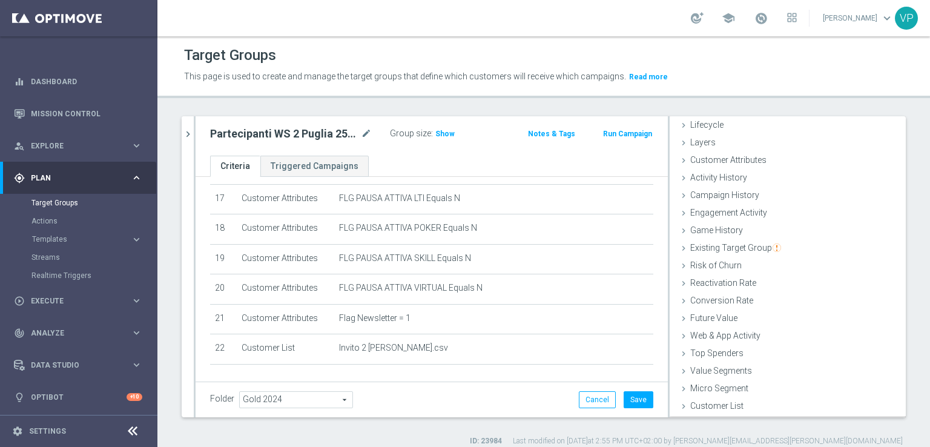
scroll to position [27, 0]
click at [435, 134] on span "Show" at bounding box center [444, 134] width 19 height 8
click at [630, 401] on button "Save" at bounding box center [639, 399] width 30 height 17
click at [363, 134] on icon "mode_edit" at bounding box center [366, 134] width 11 height 15
click at [298, 96] on header "Target Groups This page is used to create and manage the target groups that def…" at bounding box center [543, 67] width 772 height 62
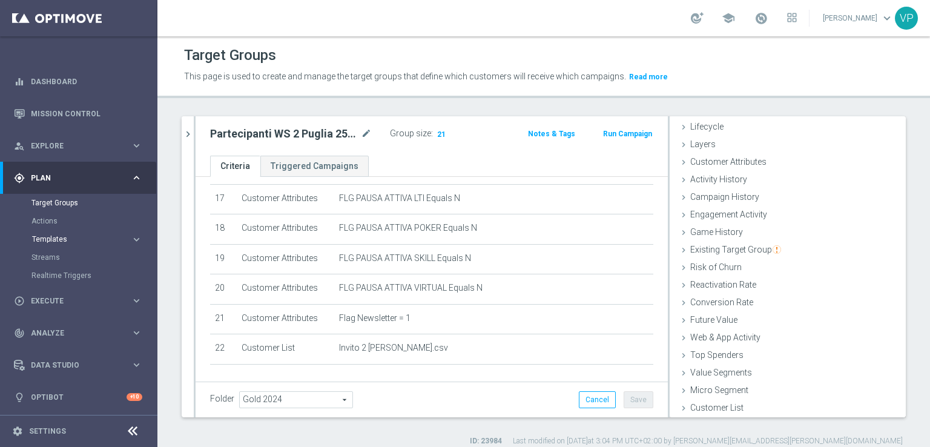
click at [46, 241] on span "Templates" at bounding box center [75, 238] width 87 height 7
drag, startPoint x: 46, startPoint y: 257, endPoint x: 146, endPoint y: 240, distance: 102.0
click at [46, 257] on link "Optimail" at bounding box center [82, 257] width 88 height 10
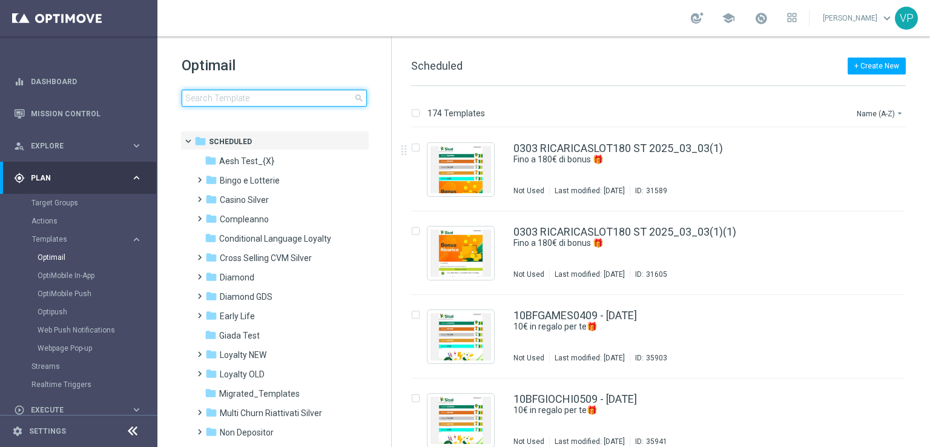
click at [288, 99] on input at bounding box center [274, 98] width 185 height 17
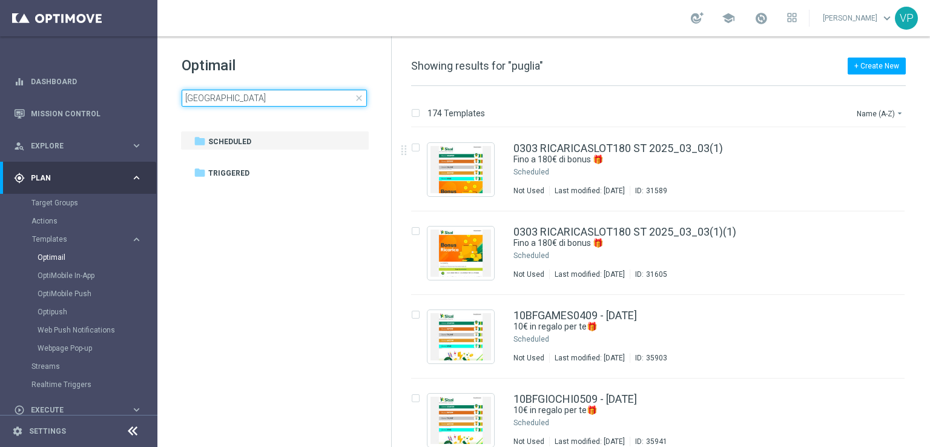
type input "puglia"
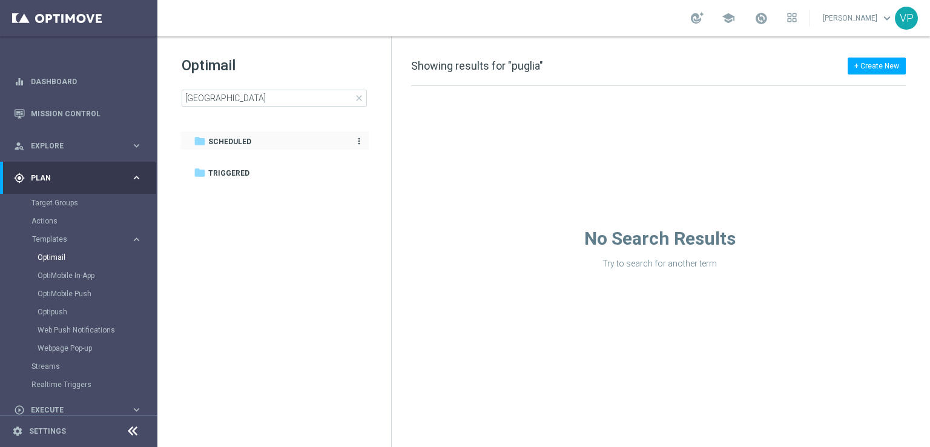
click at [224, 148] on div "folder Scheduled" at bounding box center [268, 142] width 149 height 14
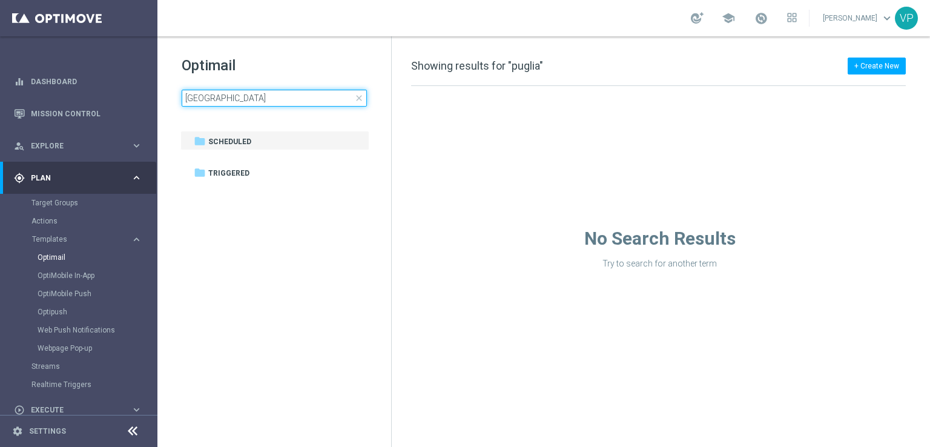
click at [222, 94] on input "puglia" at bounding box center [274, 98] width 185 height 17
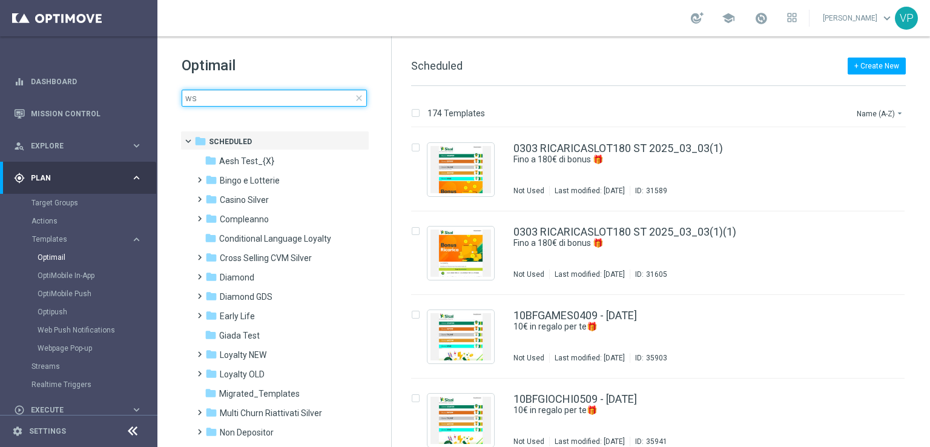
type input "ws"
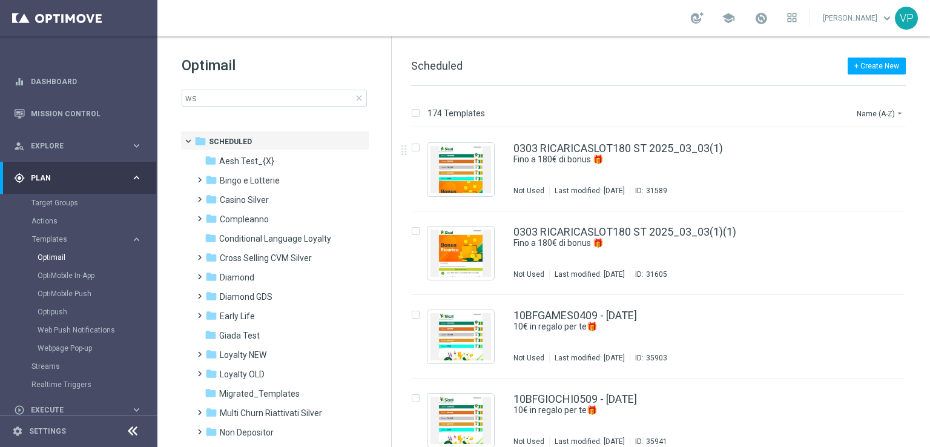
drag, startPoint x: 929, startPoint y: 157, endPoint x: 929, endPoint y: 272, distance: 115.6
click at [929, 272] on div "174 Templates Name (A-Z) arrow_drop_down Drag here to set row groups Drag here …" at bounding box center [661, 266] width 538 height 361
drag, startPoint x: 390, startPoint y: 228, endPoint x: 380, endPoint y: 322, distance: 94.4
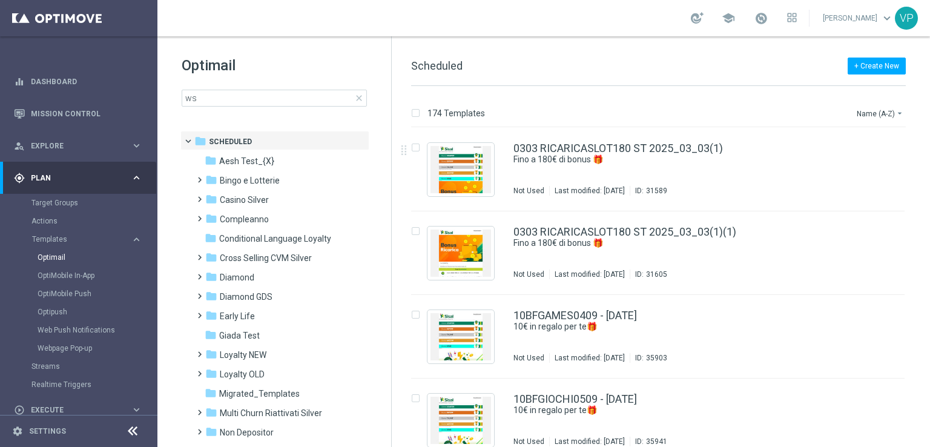
click at [380, 322] on div "Optimail ws close folder 1 Folder folder Scheduled more_vert folder Aesh Test_{…" at bounding box center [274, 241] width 234 height 410
click at [363, 96] on span "close" at bounding box center [359, 98] width 10 height 10
click at [359, 100] on span "search" at bounding box center [359, 98] width 10 height 10
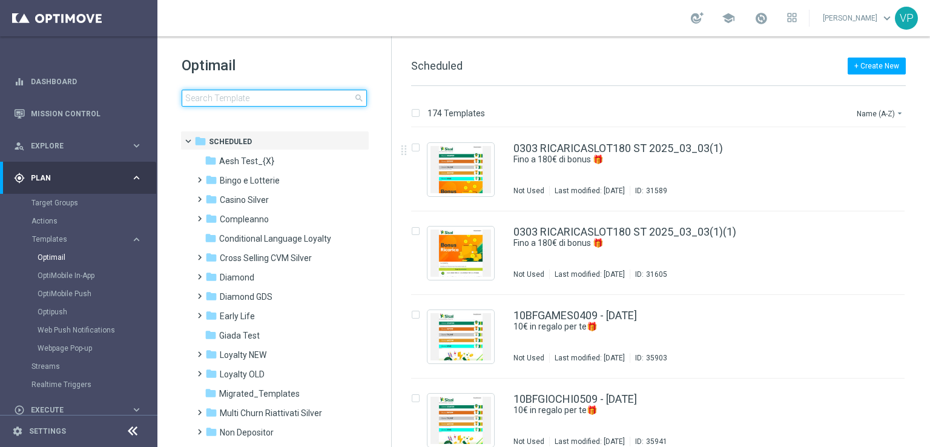
click at [300, 97] on input at bounding box center [274, 98] width 185 height 17
click at [276, 96] on input at bounding box center [274, 98] width 185 height 17
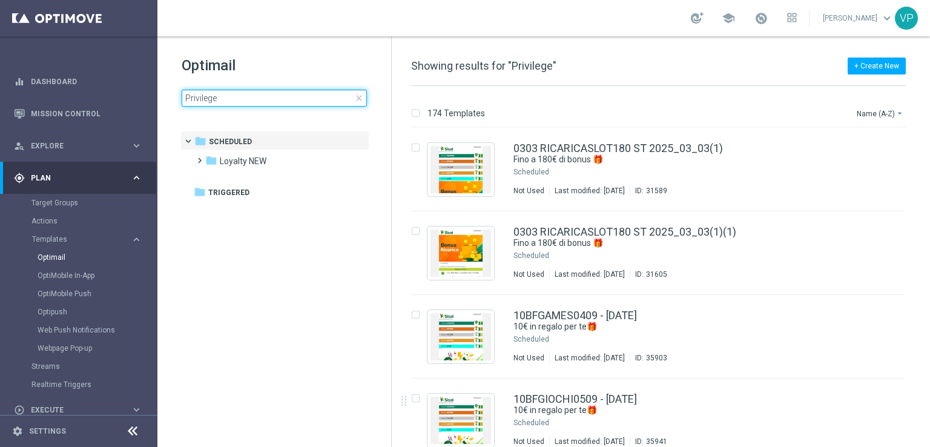
type input "Privilege"
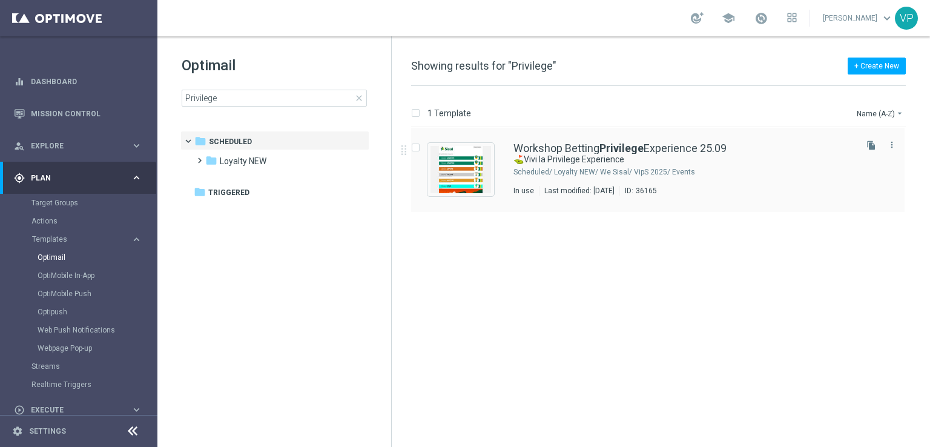
click at [752, 179] on div "Workshop Betting Privilege Experience 25.09 ⛳Vivi la Privilege Experience Sched…" at bounding box center [683, 169] width 340 height 53
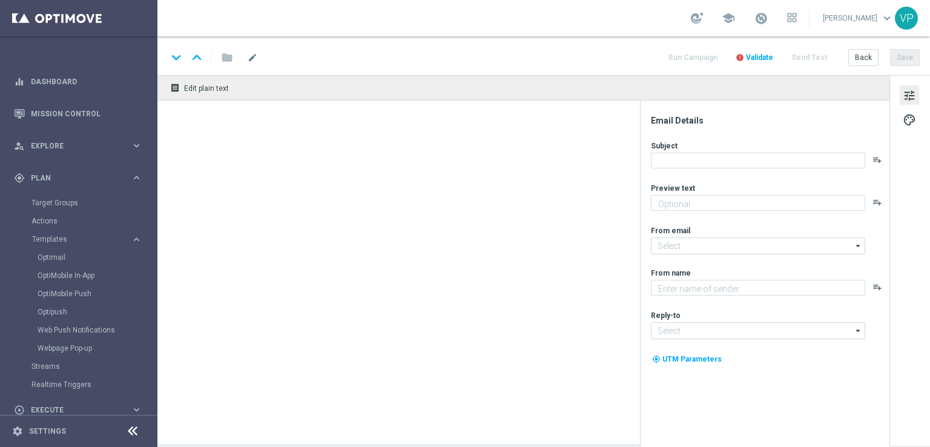
type textarea "Un’esperienza esclusiva nel cuore della Valle d'Itria"
type textarea "Sisal"
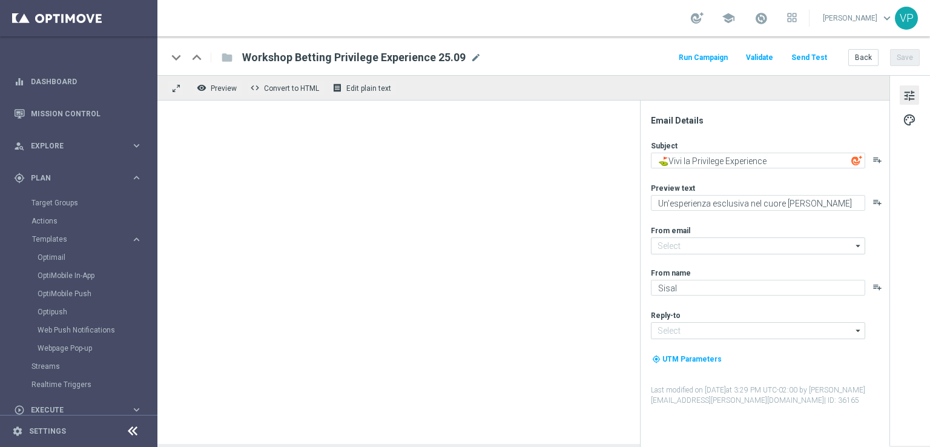
type input "newsletter@comunicazioni.sisal.it"
type input "info@sisal.it"
